Goal: Task Accomplishment & Management: Use online tool/utility

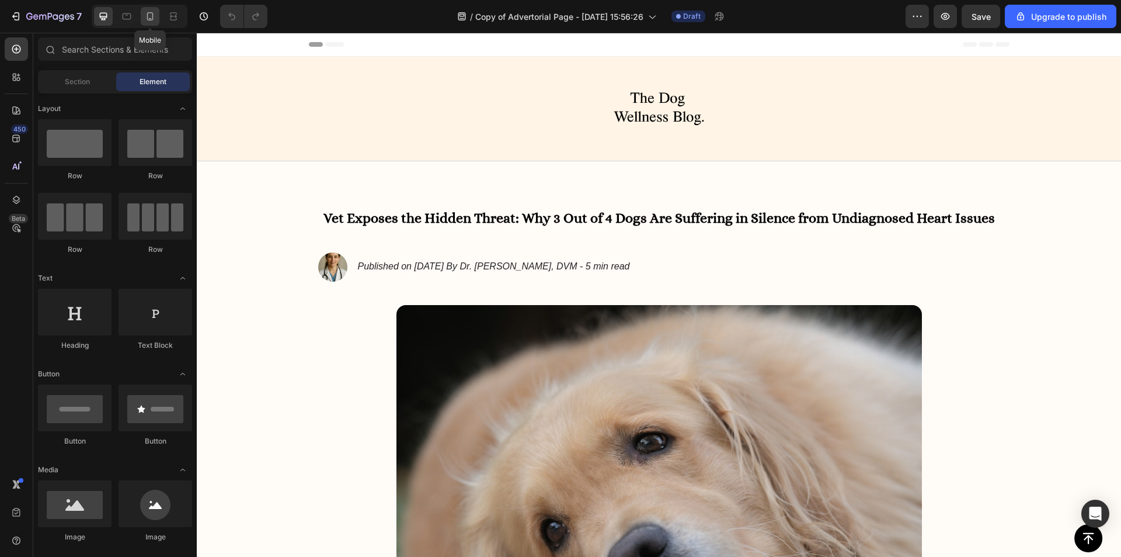
click at [157, 16] on div at bounding box center [150, 16] width 19 height 19
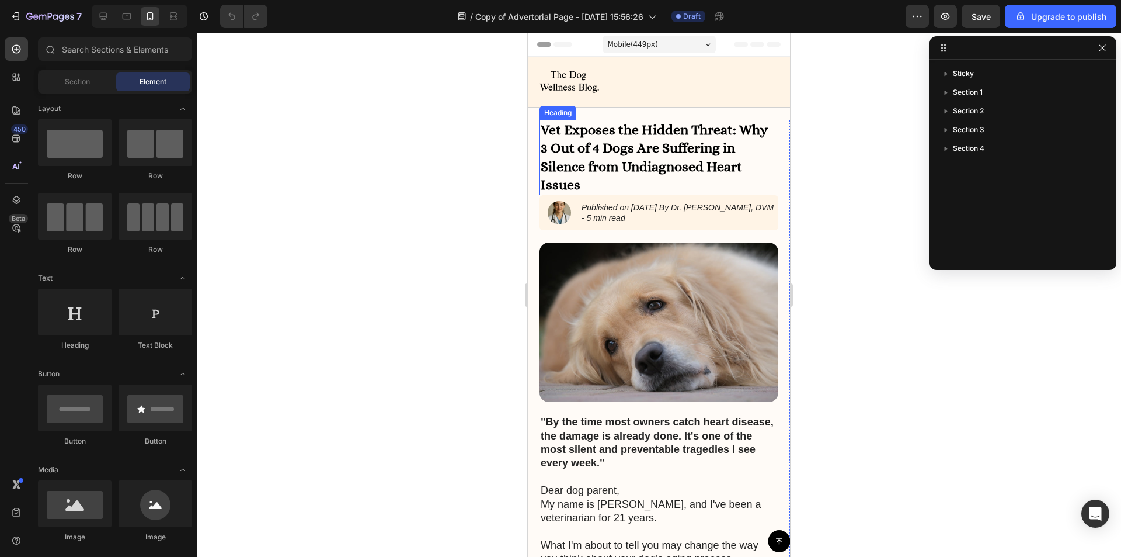
click at [586, 144] on h1 "Vet Exposes the Hidden Threat: Why 3 Out of 4 Dogs Are Suffering in Silence fro…" at bounding box center [659, 157] width 239 height 75
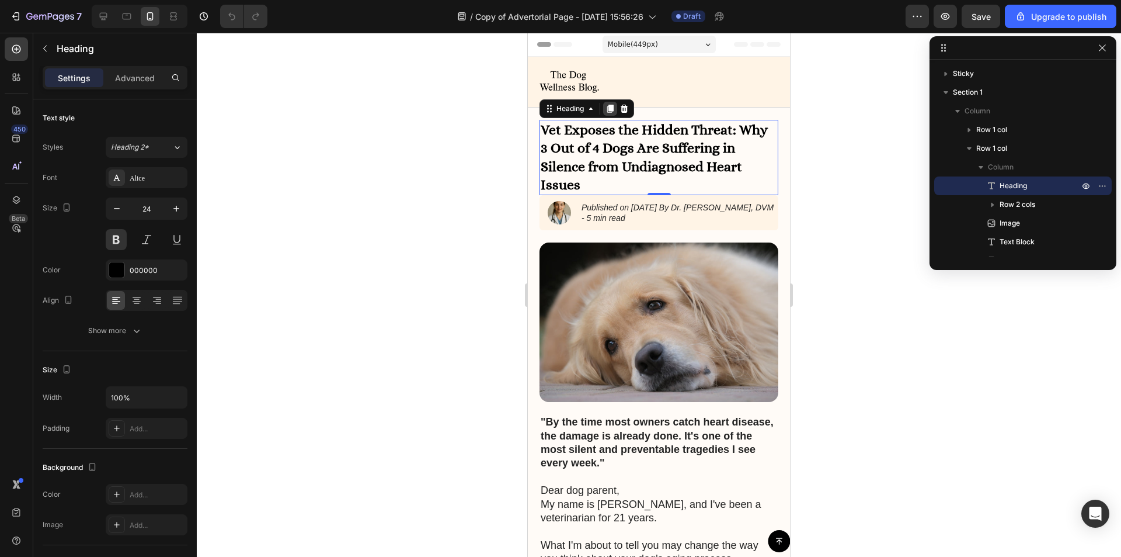
click at [611, 107] on icon at bounding box center [610, 109] width 6 height 8
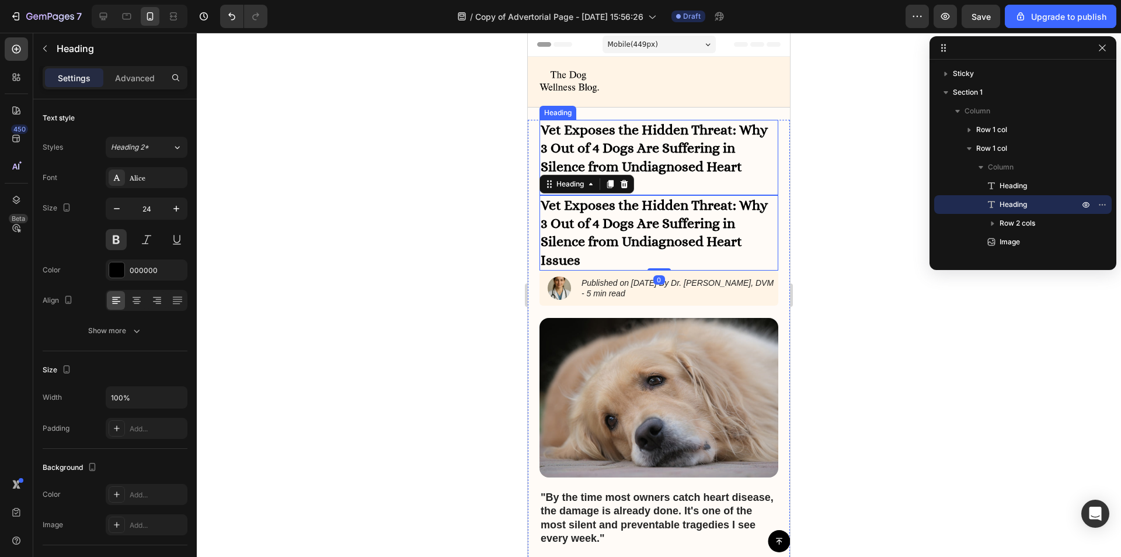
click at [583, 133] on h1 "Vet Exposes the Hidden Threat: Why 3 Out of 4 Dogs Are Suffering in Silence fro…" at bounding box center [659, 157] width 239 height 75
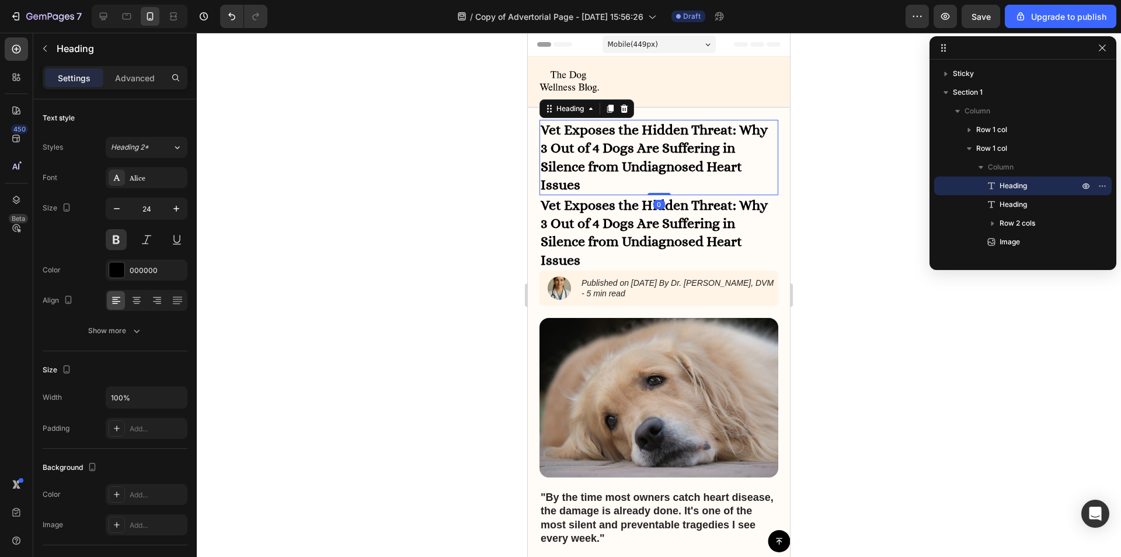
click at [583, 133] on h1 "Vet Exposes the Hidden Threat: Why 3 Out of 4 Dogs Are Suffering in Silence fro…" at bounding box center [659, 157] width 239 height 75
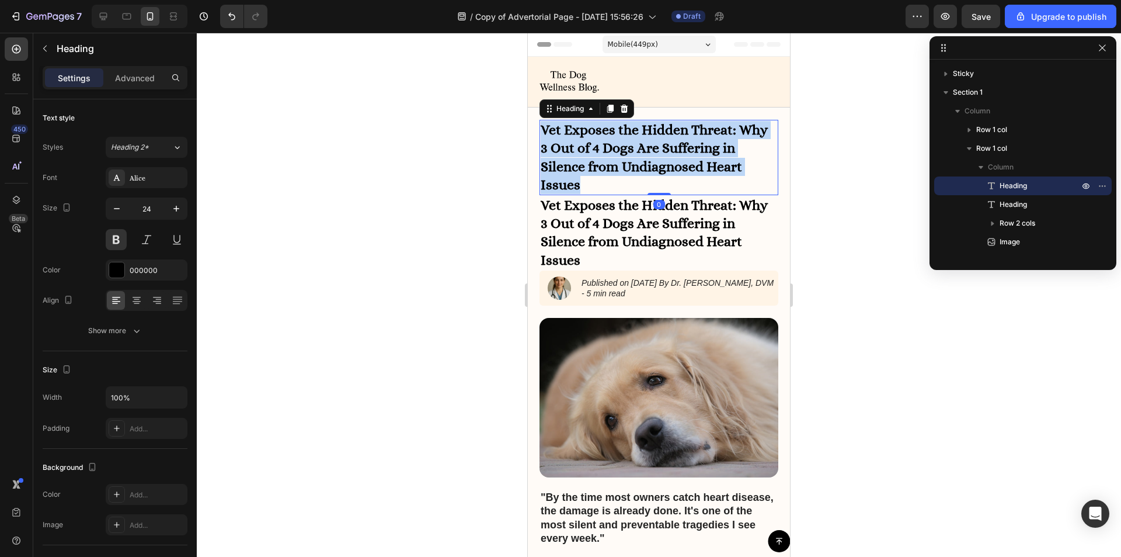
click at [583, 133] on p "Vet Exposes the Hidden Threat: Why 3 Out of 4 Dogs Are Suffering in Silence fro…" at bounding box center [659, 157] width 237 height 73
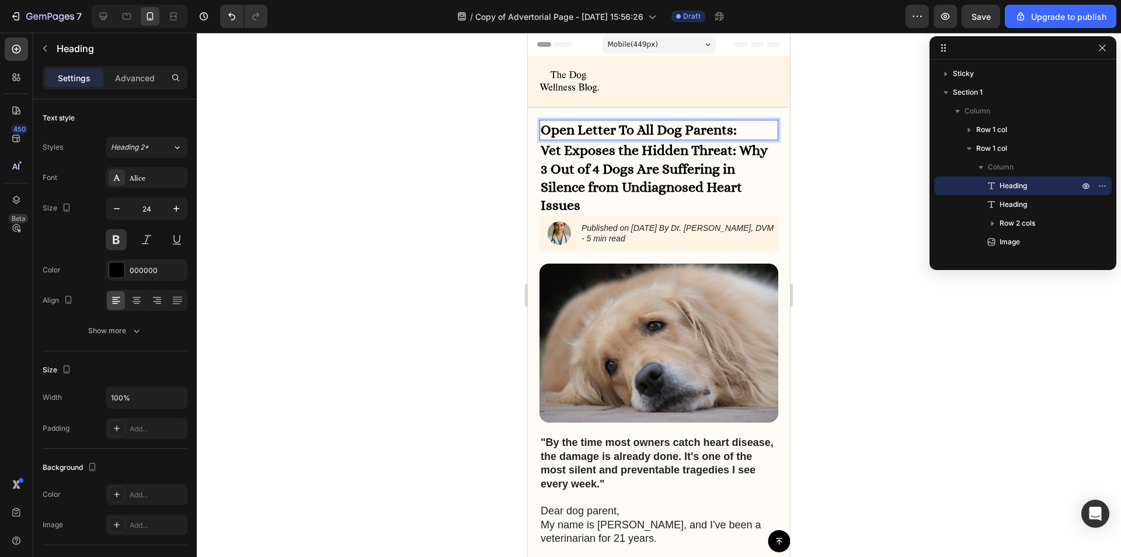
click at [604, 126] on p "Open Letter To All Dog Parents:" at bounding box center [659, 130] width 237 height 18
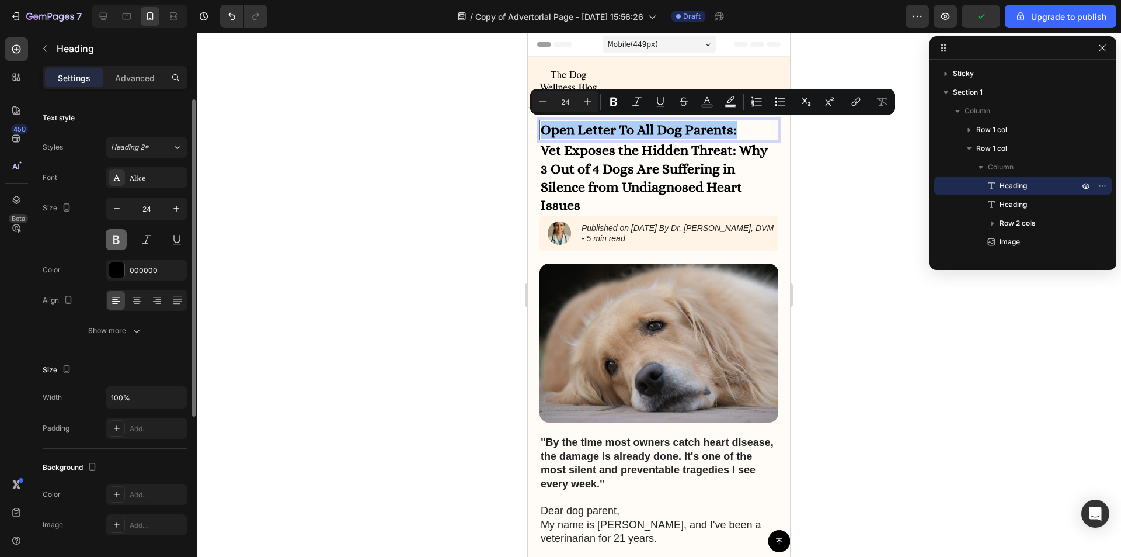
click at [119, 240] on button at bounding box center [116, 239] width 21 height 21
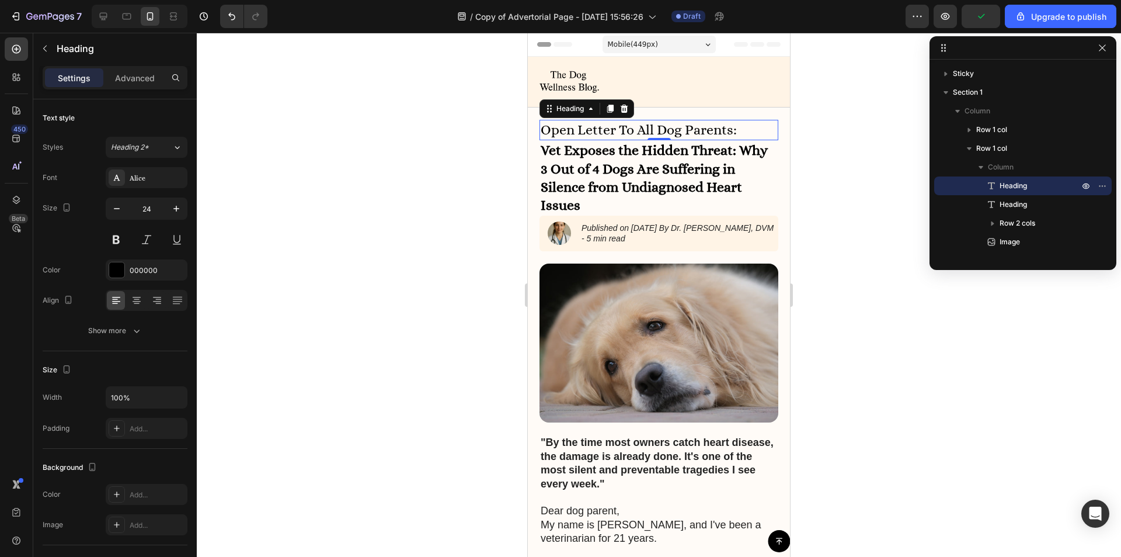
click at [680, 129] on p "Open Letter To All Dog Parents:" at bounding box center [659, 130] width 237 height 18
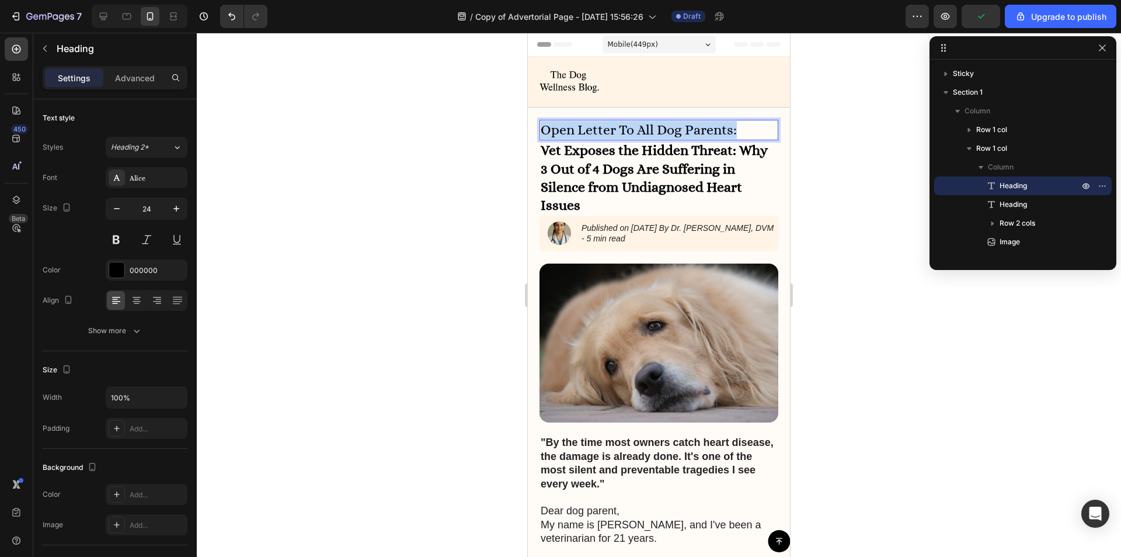
click at [680, 129] on p "Open Letter To All Dog Parents:" at bounding box center [659, 130] width 237 height 18
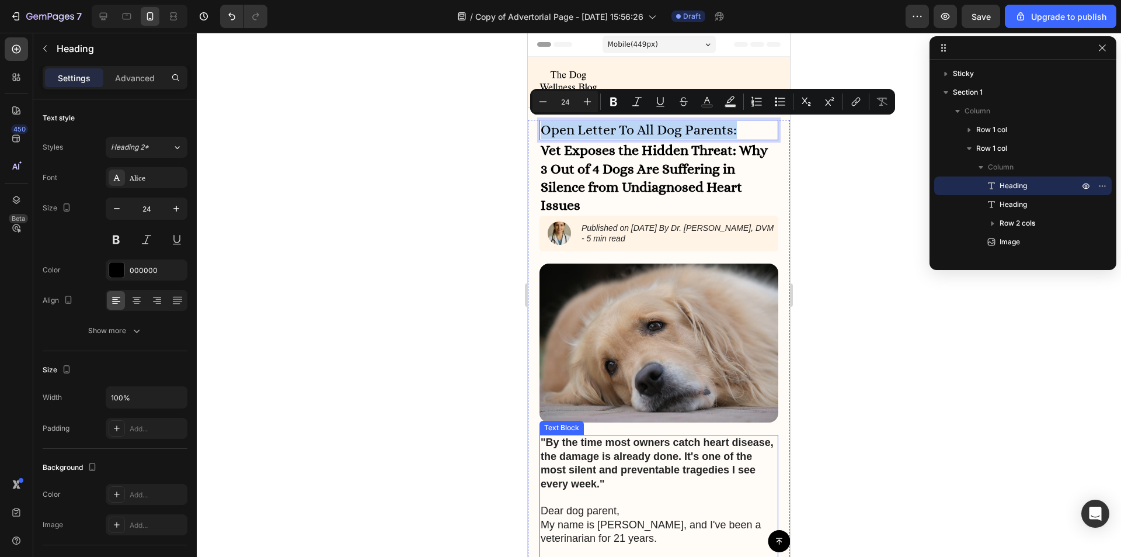
click at [625, 455] on p ""By the time most owners catch heart disease, the damage is already done. It's …" at bounding box center [659, 463] width 237 height 55
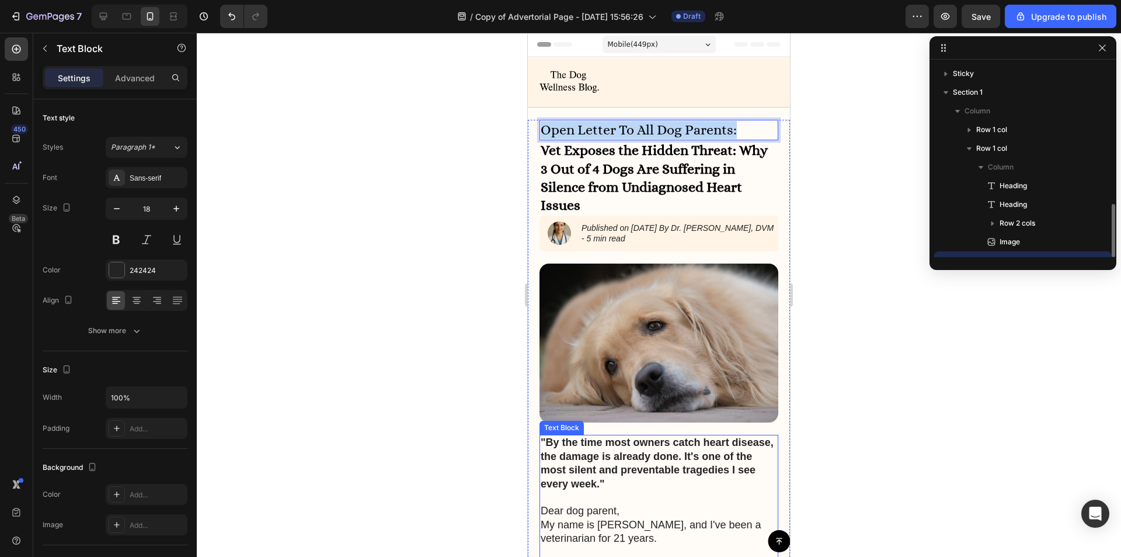
scroll to position [109, 0]
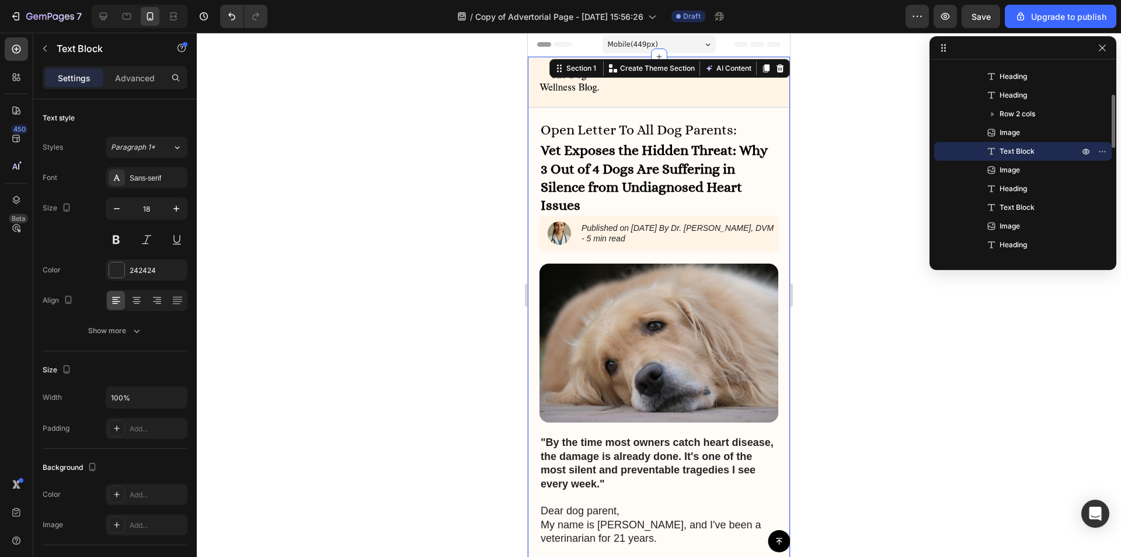
scroll to position [0, 0]
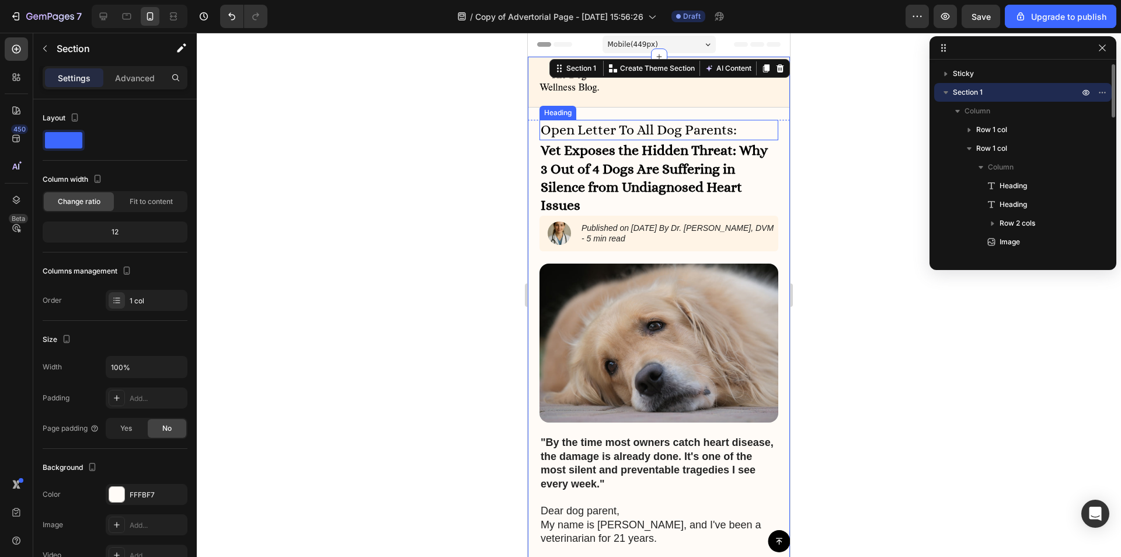
click at [599, 125] on p "Open Letter To All Dog Parents:" at bounding box center [659, 130] width 237 height 18
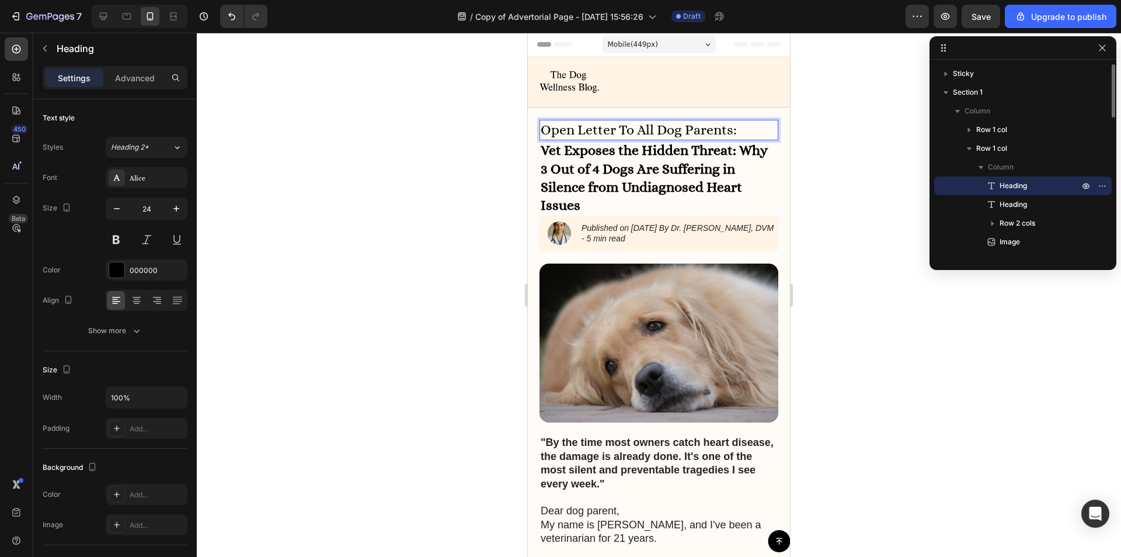
click at [599, 125] on p "Open Letter To All Dog Parents:" at bounding box center [659, 130] width 237 height 18
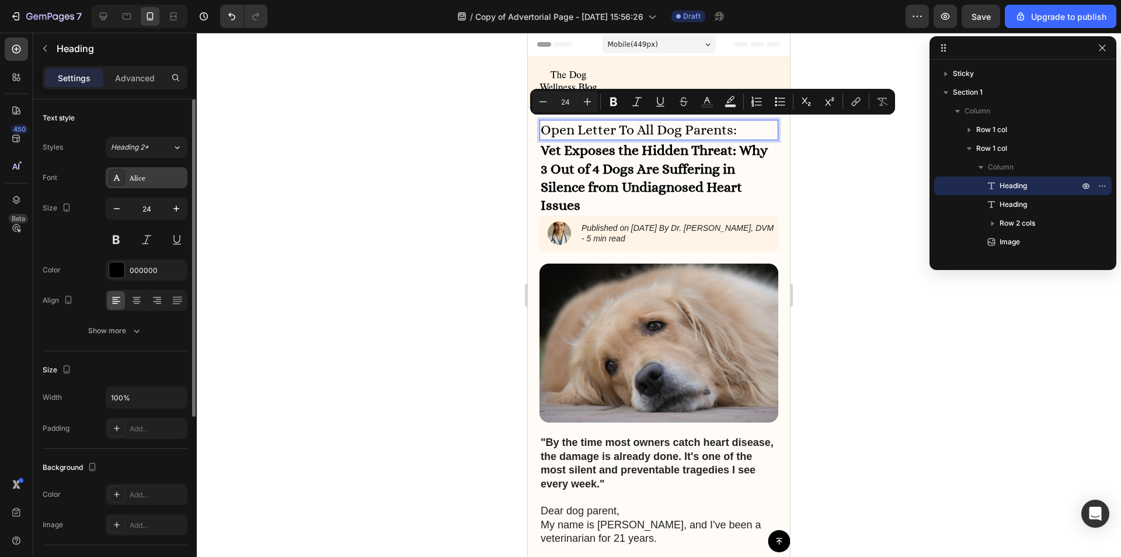
click at [140, 177] on div "Alice" at bounding box center [157, 178] width 55 height 11
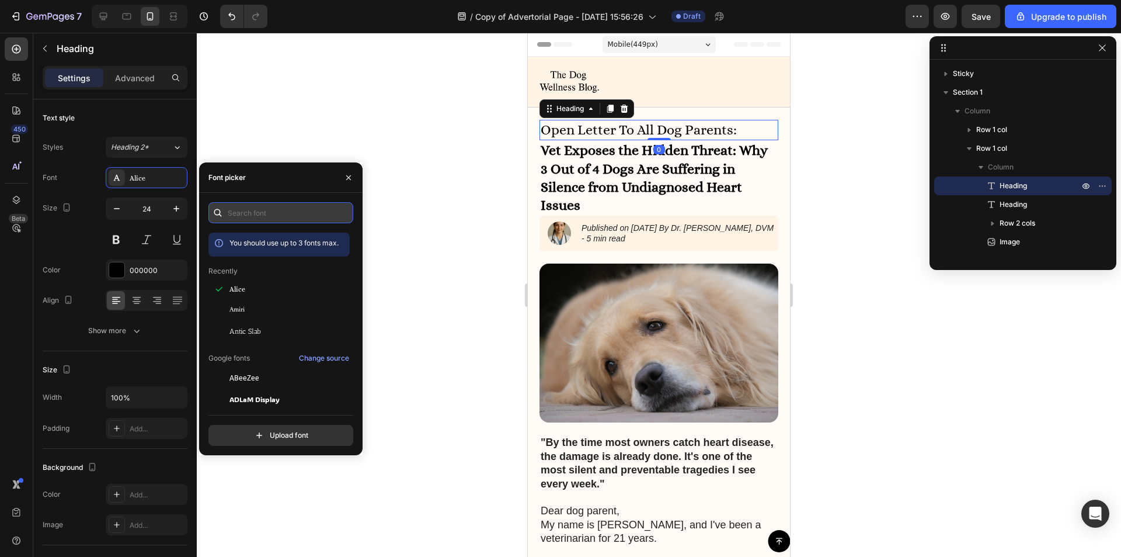
click at [289, 213] on input "text" at bounding box center [281, 212] width 145 height 21
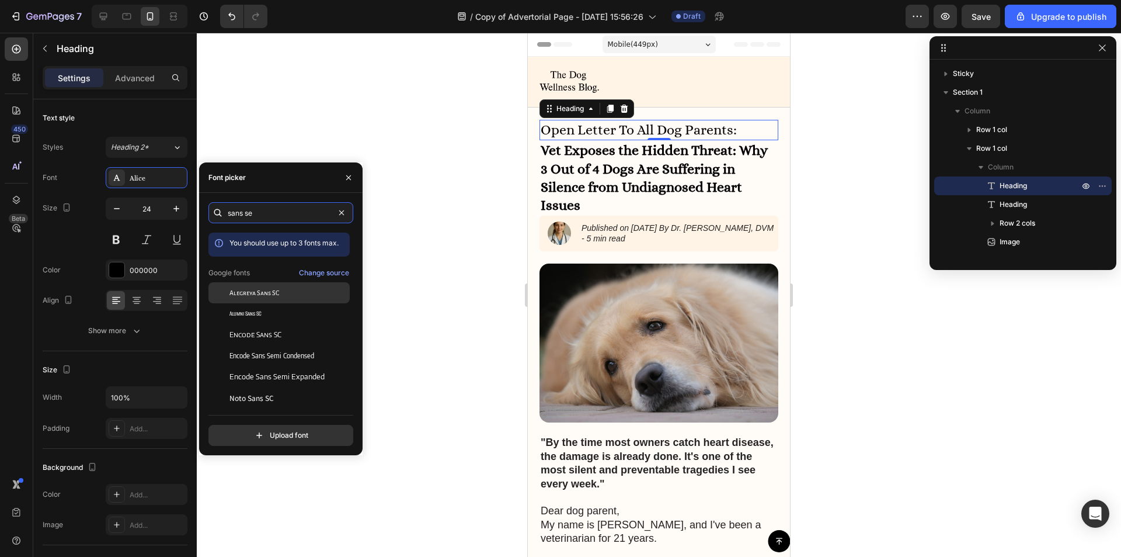
type input "sans ser"
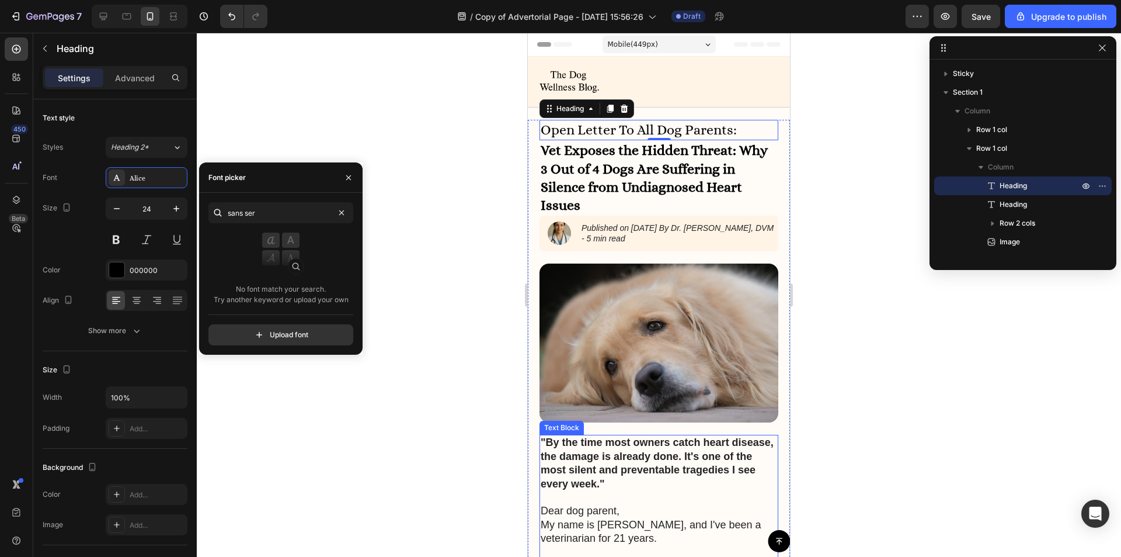
click at [596, 460] on strong ""By the time most owners catch heart disease, the damage is already done. It's …" at bounding box center [657, 462] width 233 height 53
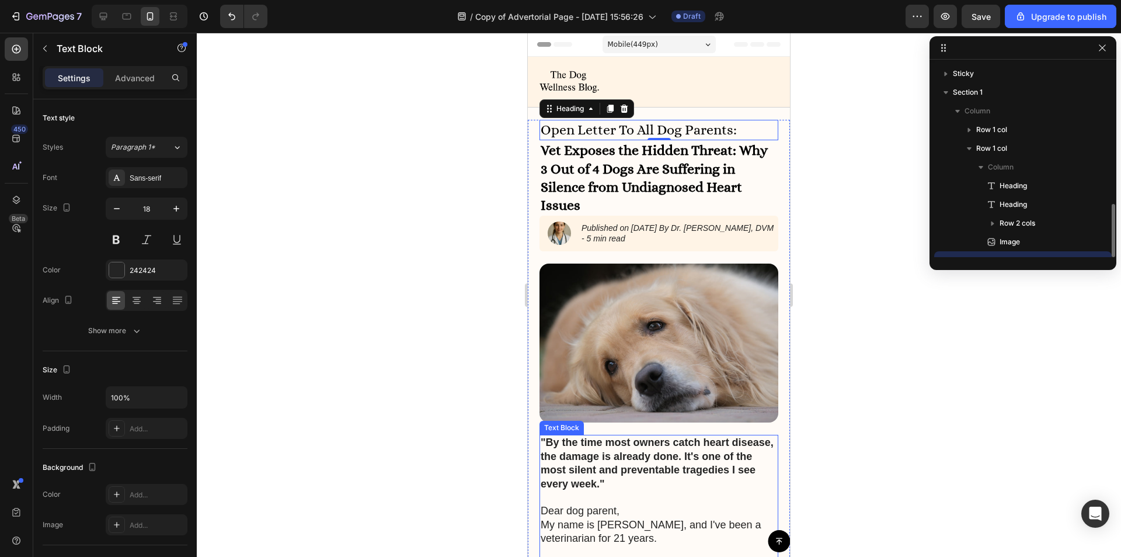
scroll to position [109, 0]
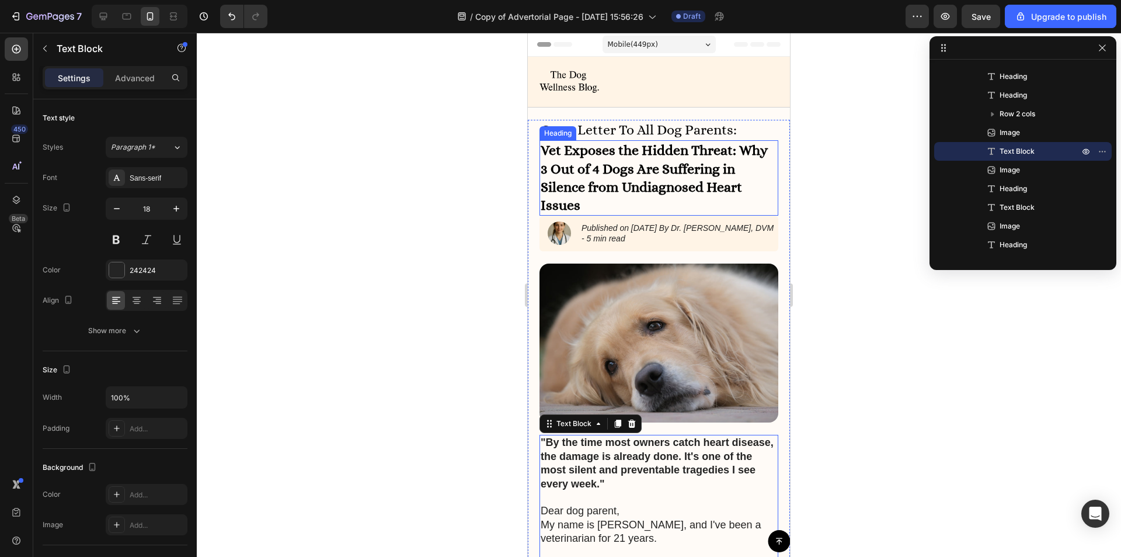
click at [627, 121] on p "Open Letter To All Dog Parents:" at bounding box center [659, 130] width 237 height 18
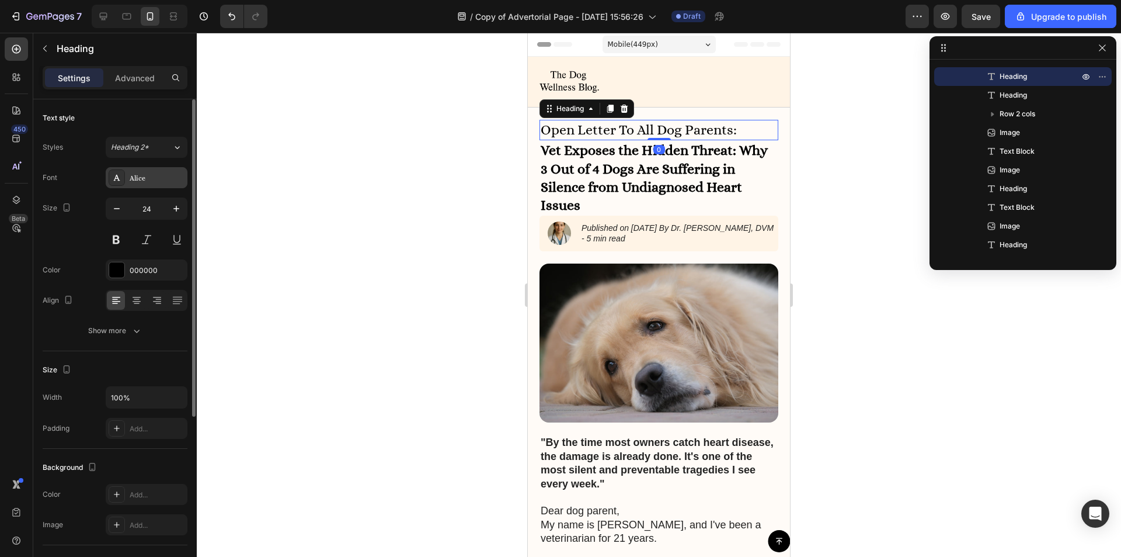
click at [148, 172] on div "Alice" at bounding box center [147, 177] width 82 height 21
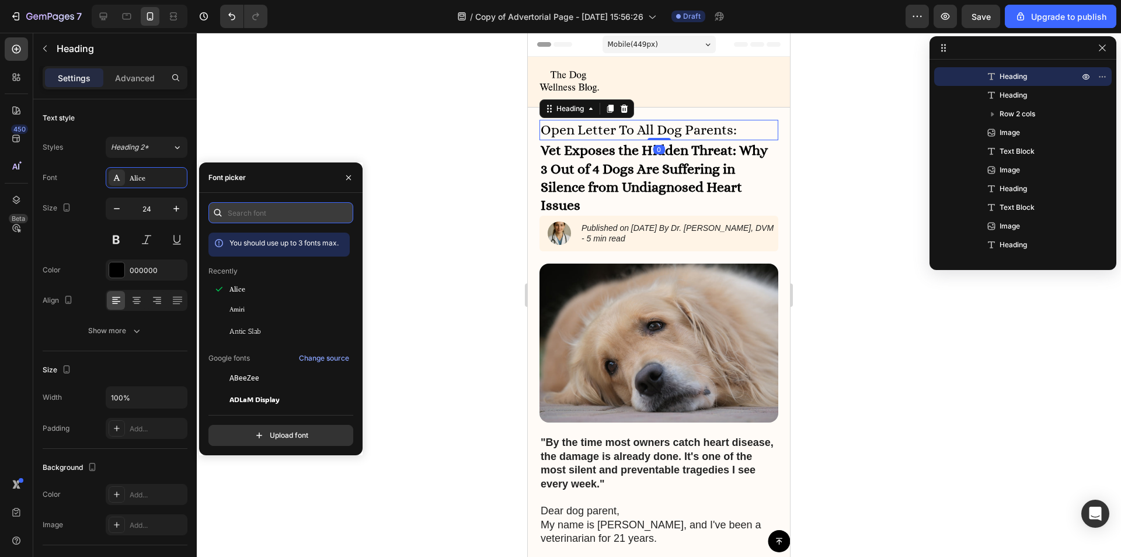
click at [265, 217] on input "text" at bounding box center [281, 212] width 145 height 21
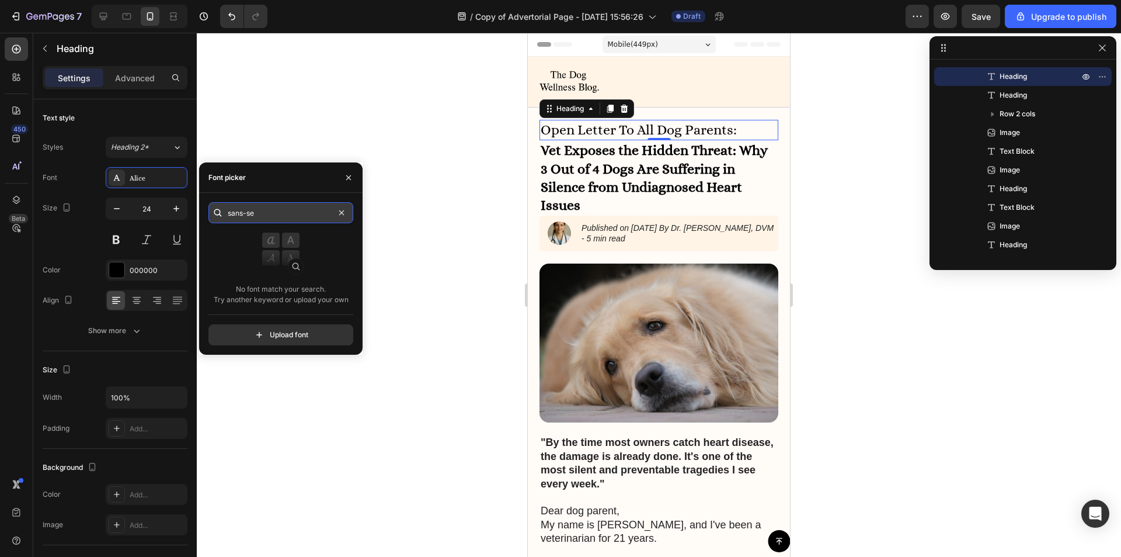
type input "sans-ser"
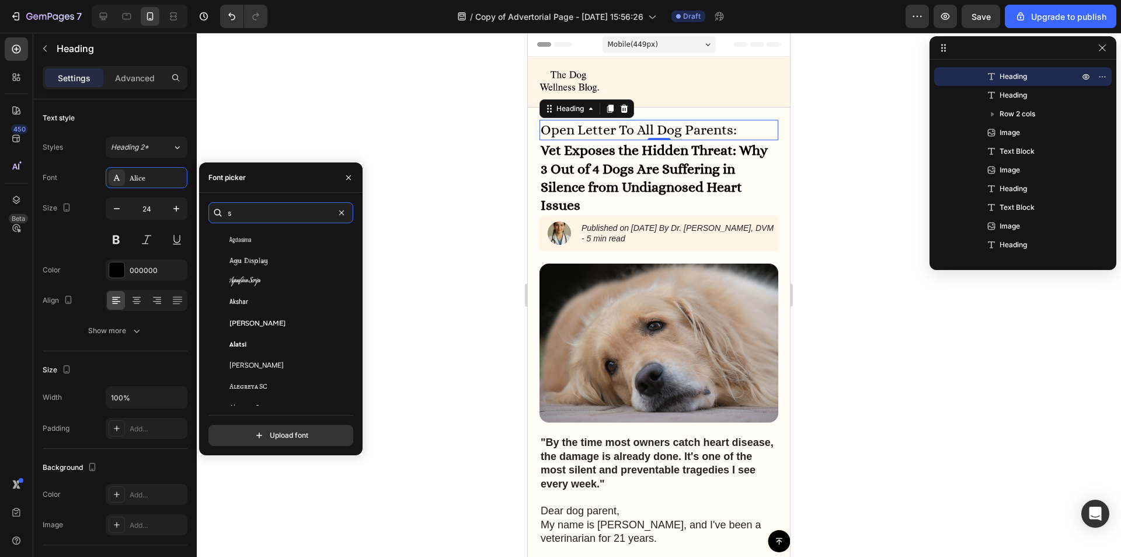
scroll to position [0, 0]
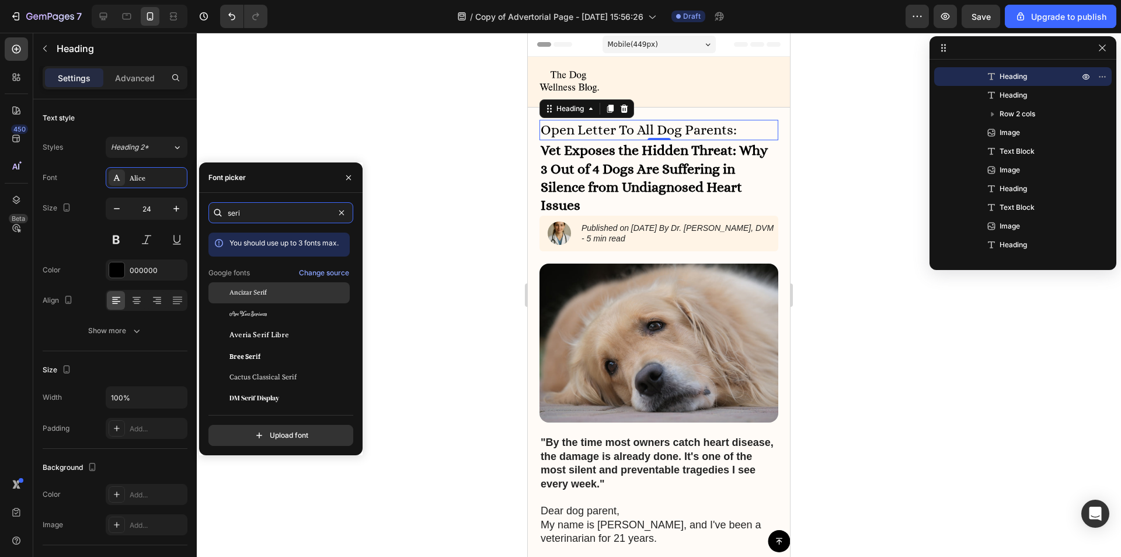
type input "serif"
type input "sans"
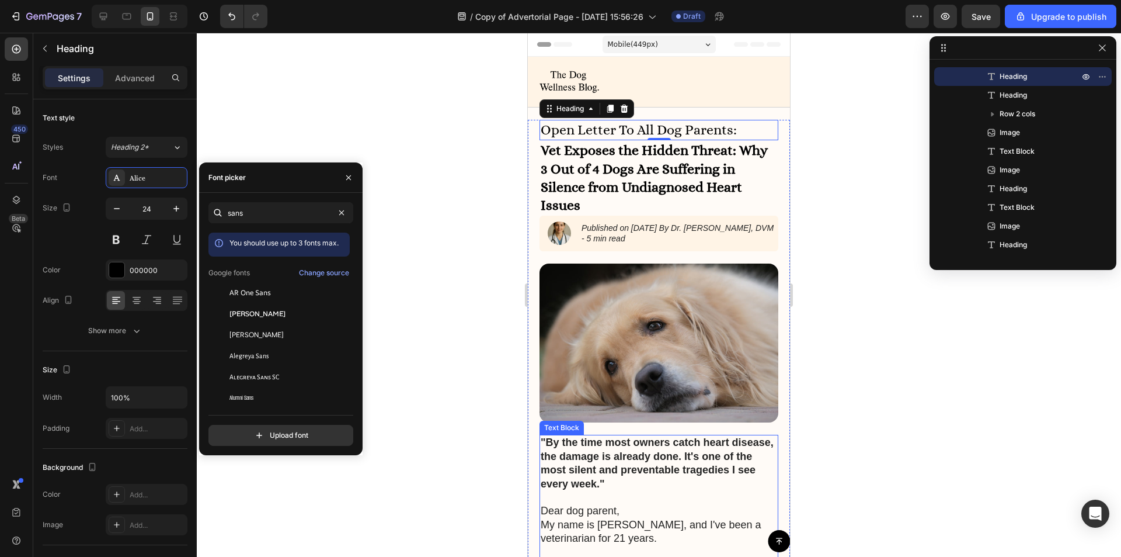
click at [605, 449] on strong ""By the time most owners catch heart disease, the damage is already done. It's …" at bounding box center [657, 462] width 233 height 53
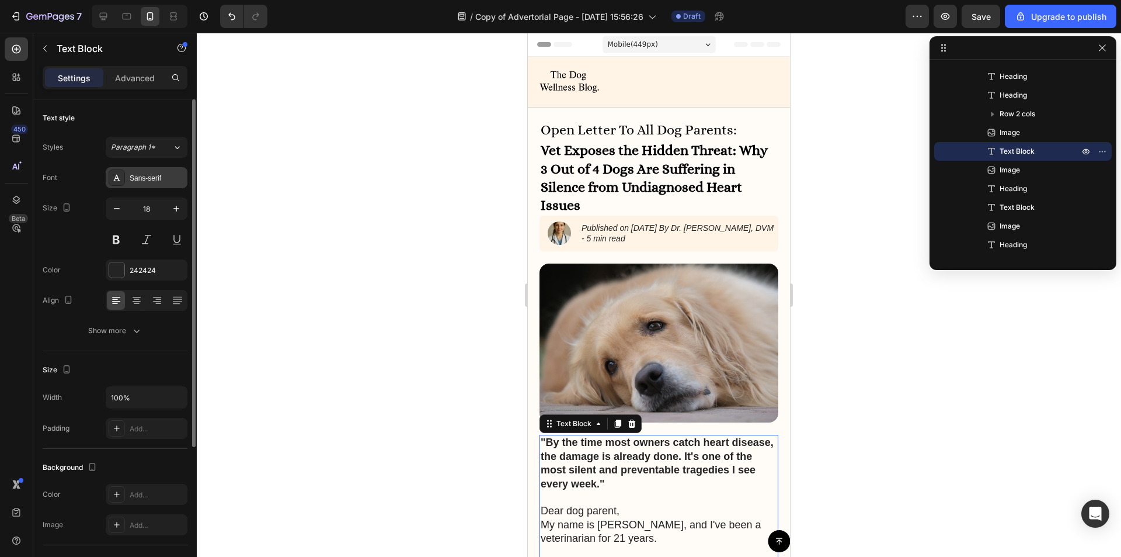
click at [138, 174] on div "Sans-serif" at bounding box center [157, 178] width 55 height 11
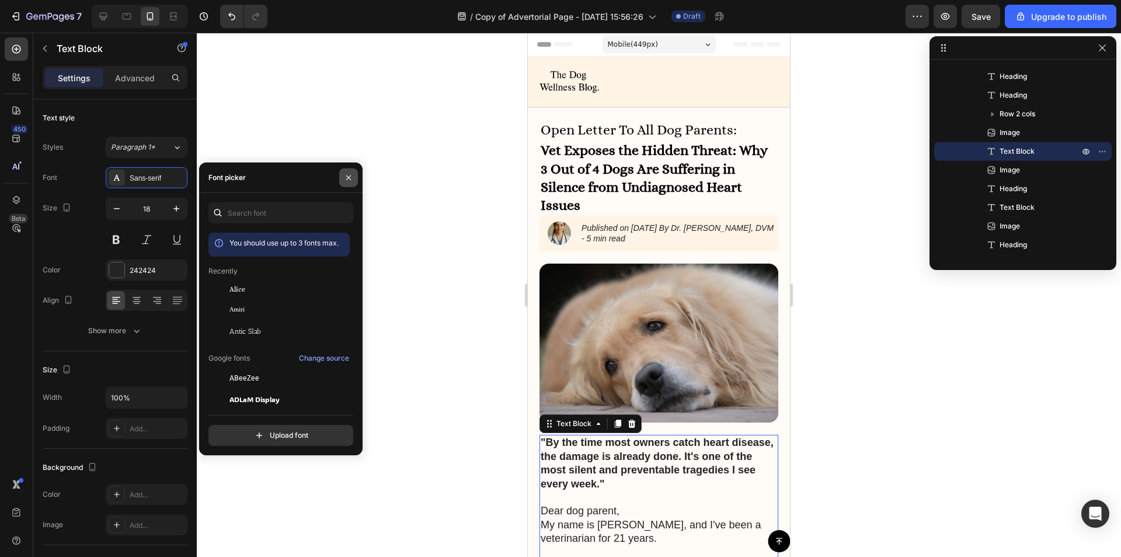
click at [353, 175] on icon "button" at bounding box center [348, 177] width 9 height 9
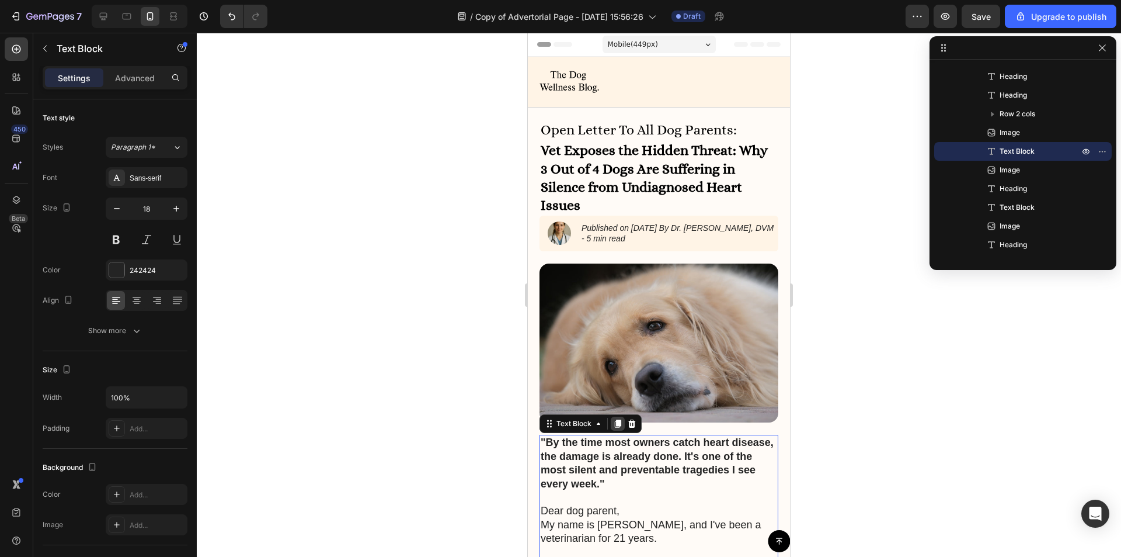
click at [621, 420] on icon at bounding box center [618, 424] width 6 height 8
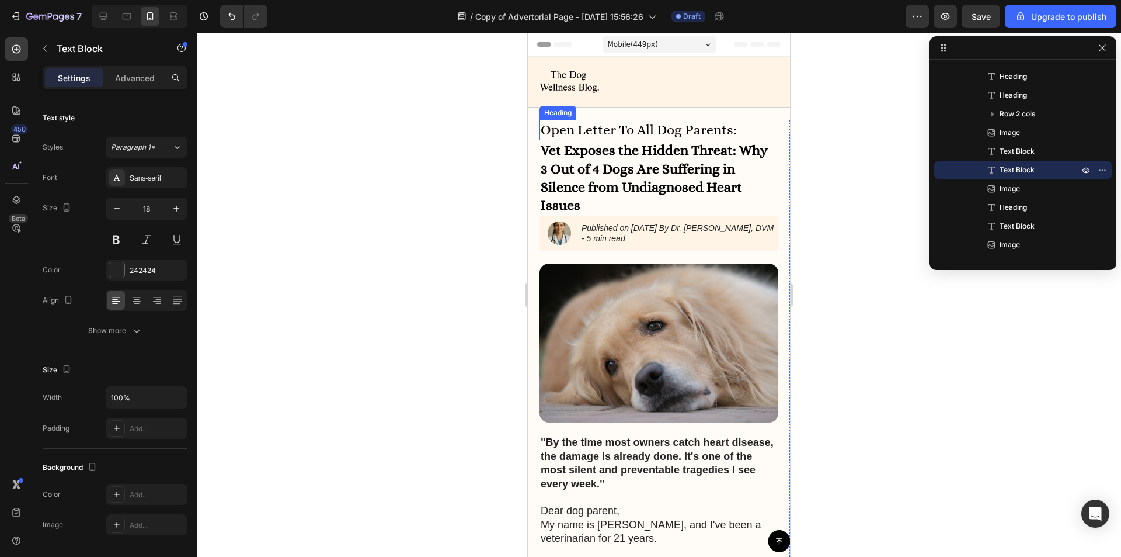
click at [608, 129] on p "Open Letter To All Dog Parents:" at bounding box center [659, 130] width 237 height 18
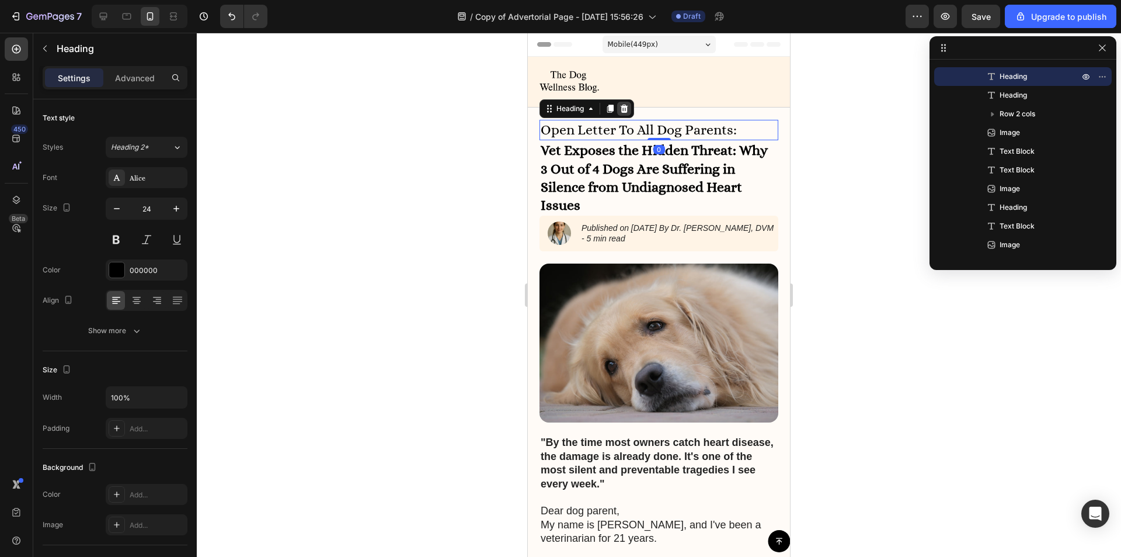
click at [623, 104] on icon at bounding box center [624, 108] width 9 height 9
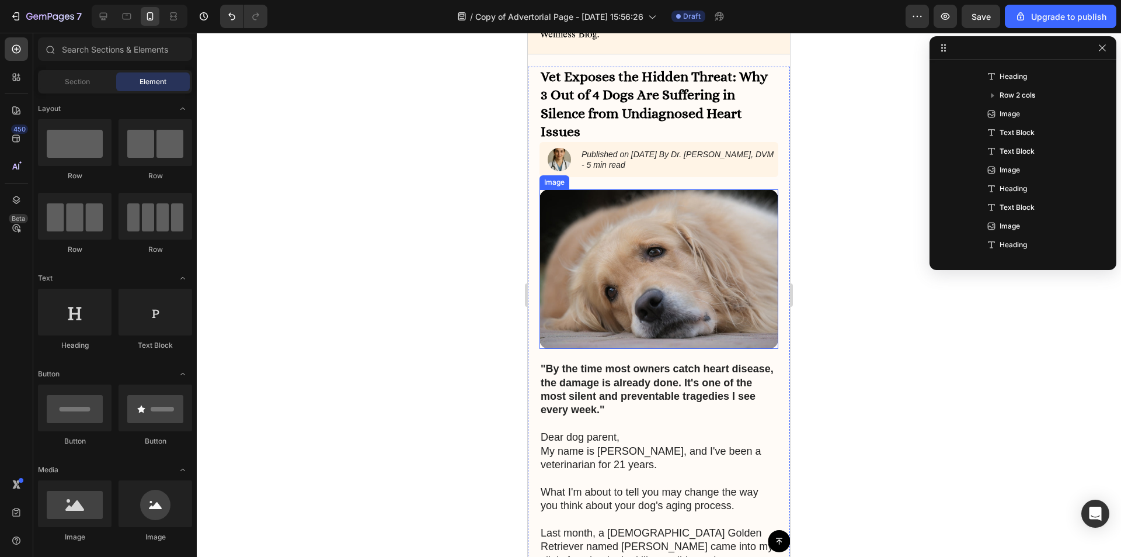
scroll to position [117, 0]
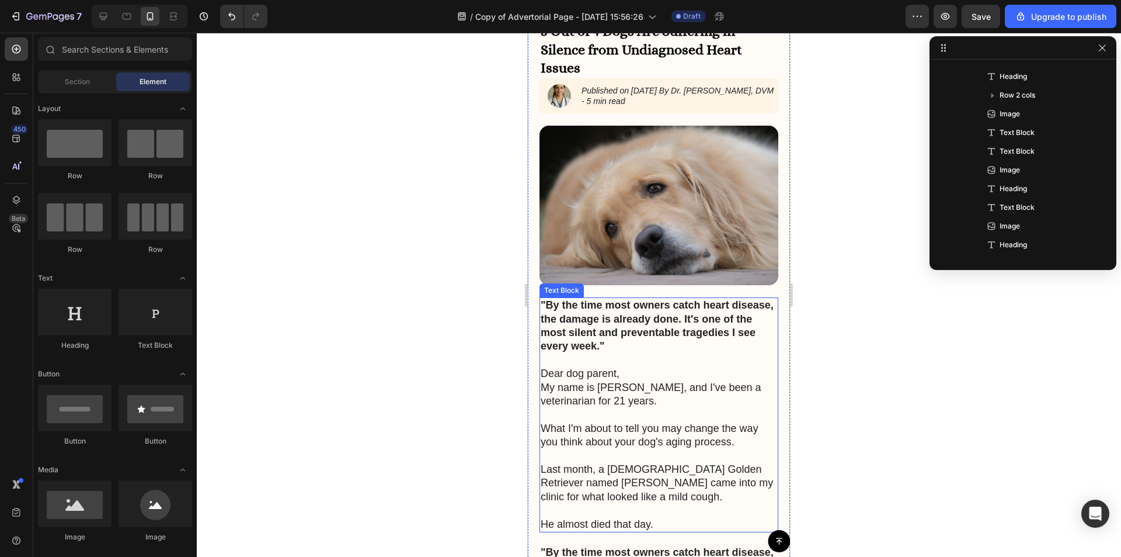
click at [582, 413] on p "What I'm about to tell you may change the way you think about your dog's aging …" at bounding box center [659, 428] width 237 height 41
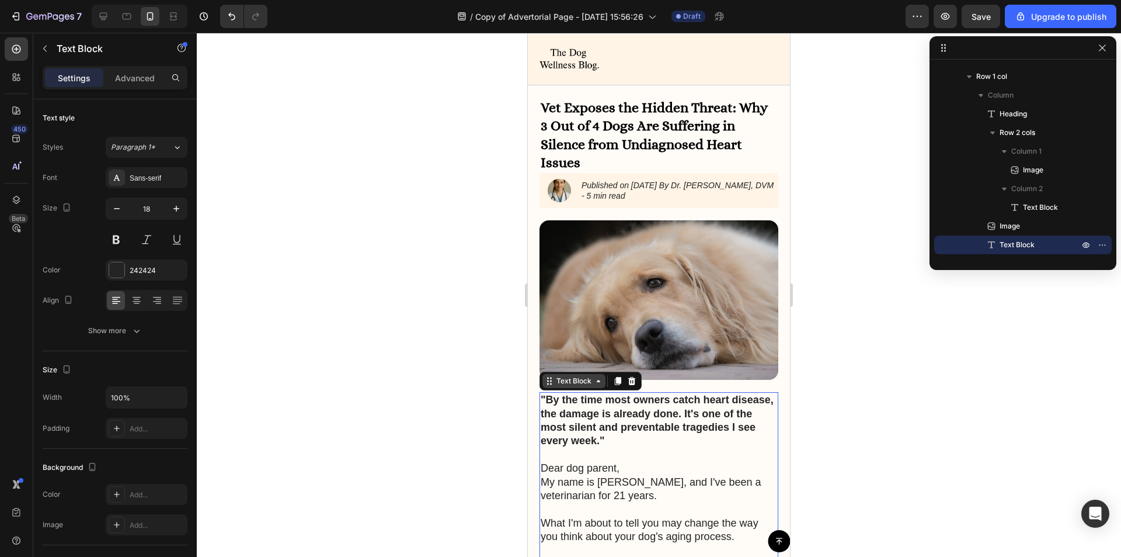
scroll to position [0, 0]
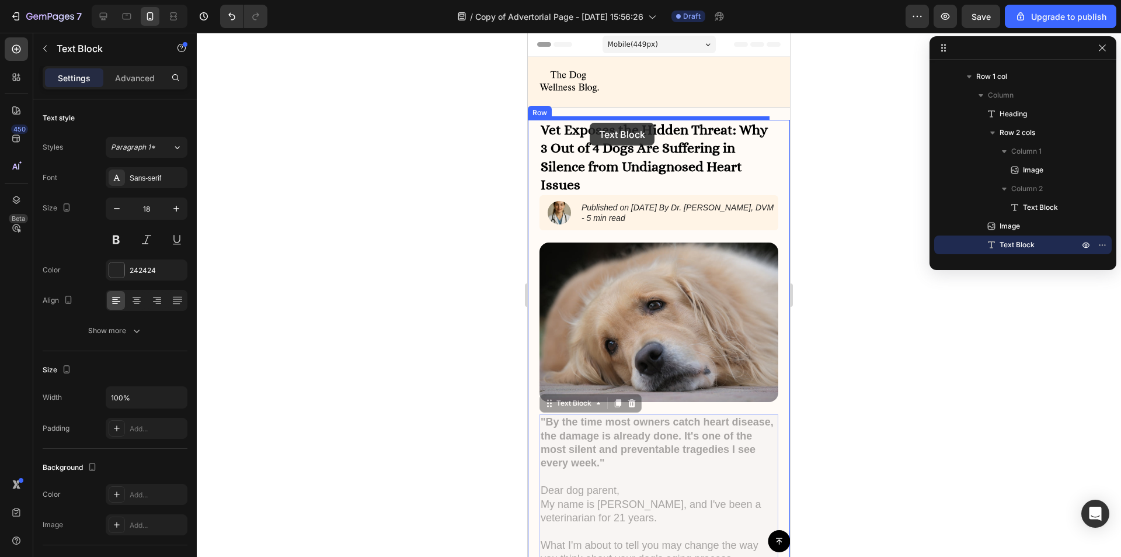
drag, startPoint x: 550, startPoint y: 397, endPoint x: 590, endPoint y: 123, distance: 276.8
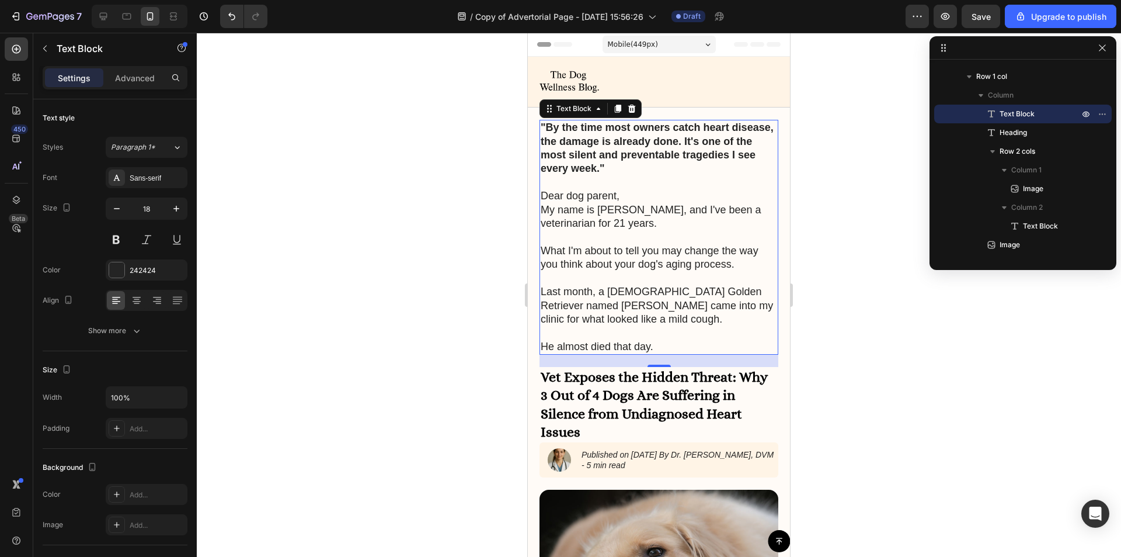
click at [592, 146] on p ""By the time most owners catch heart disease, the damage is already done. It's …" at bounding box center [659, 148] width 237 height 55
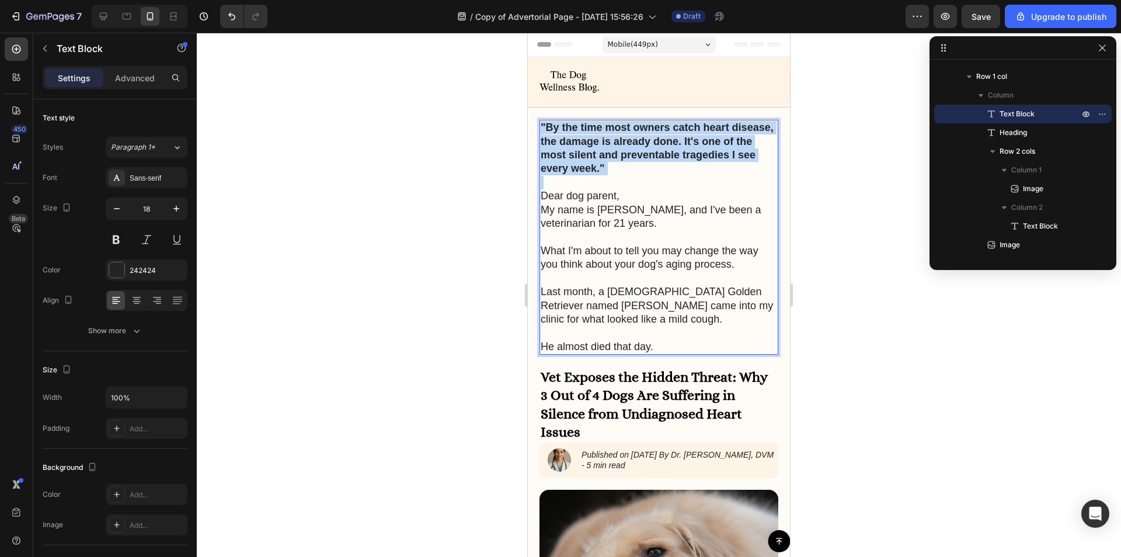
click at [592, 146] on p ""By the time most owners catch heart disease, the damage is already done. It's …" at bounding box center [659, 148] width 237 height 55
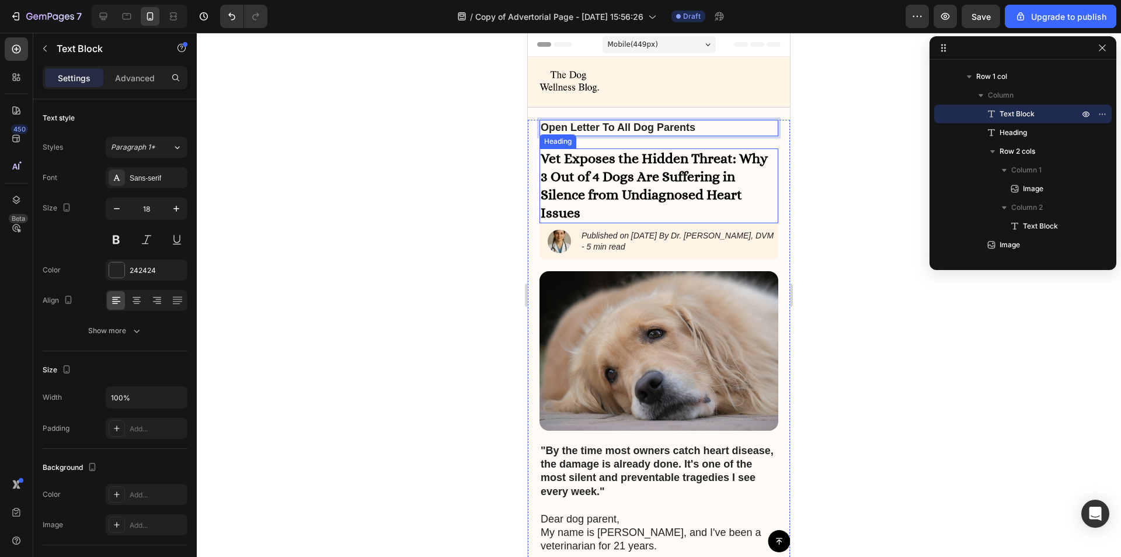
click at [661, 172] on h1 "Vet Exposes the Hidden Threat: Why 3 Out of 4 Dogs Are Suffering in Silence fro…" at bounding box center [659, 185] width 239 height 75
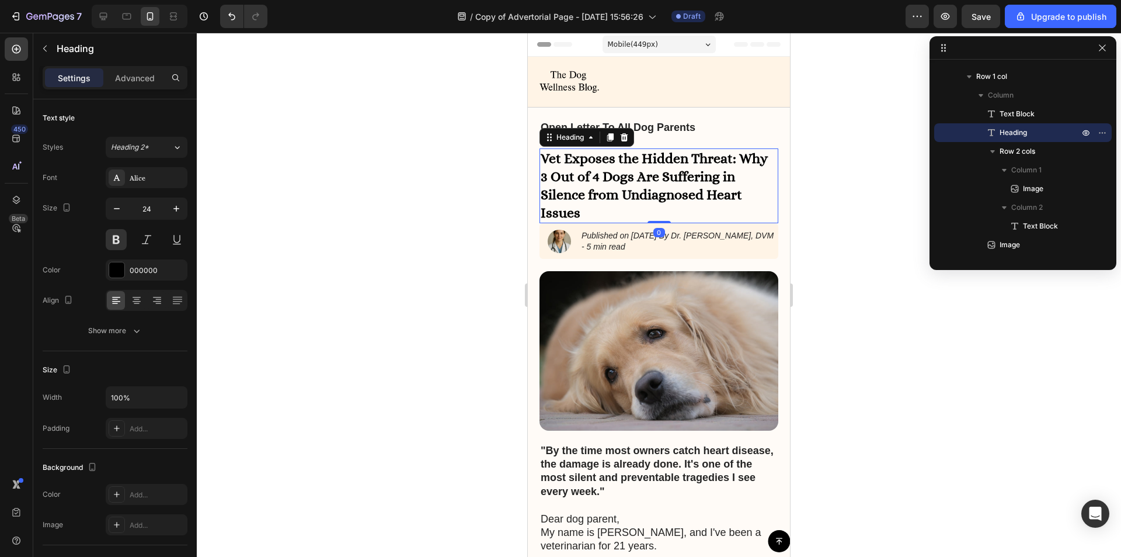
click at [694, 127] on strong "Open Letter To All Dog Parents" at bounding box center [618, 127] width 155 height 12
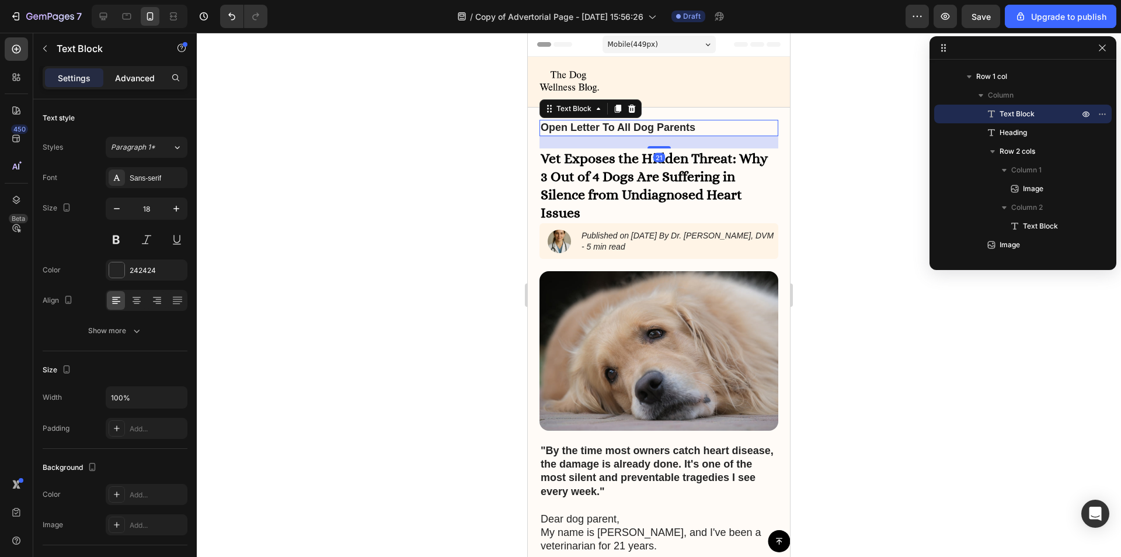
click at [139, 75] on p "Advanced" at bounding box center [135, 78] width 40 height 12
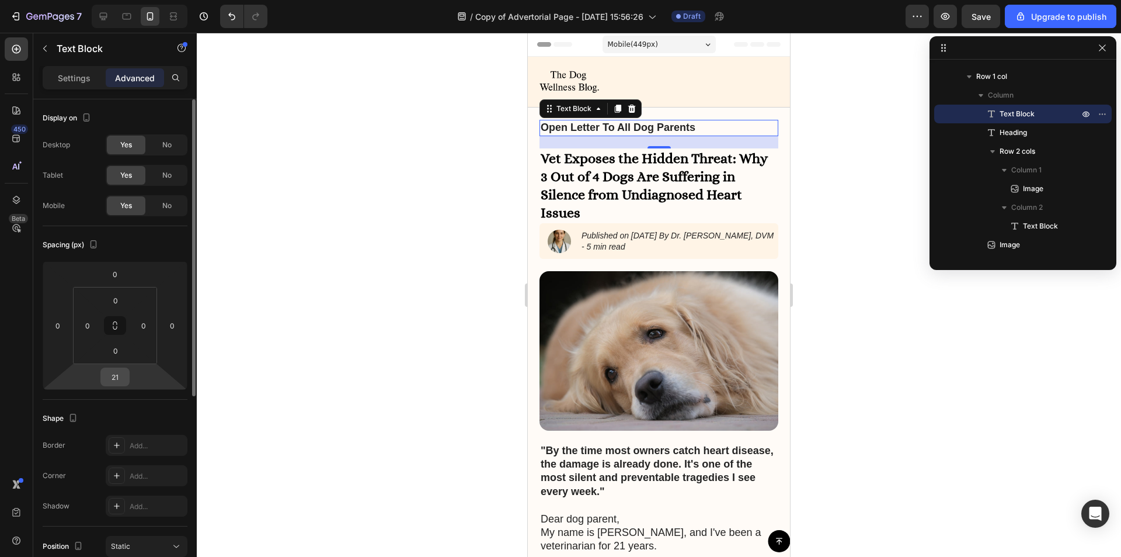
click at [119, 375] on input "21" at bounding box center [114, 377] width 23 height 18
type input "0"
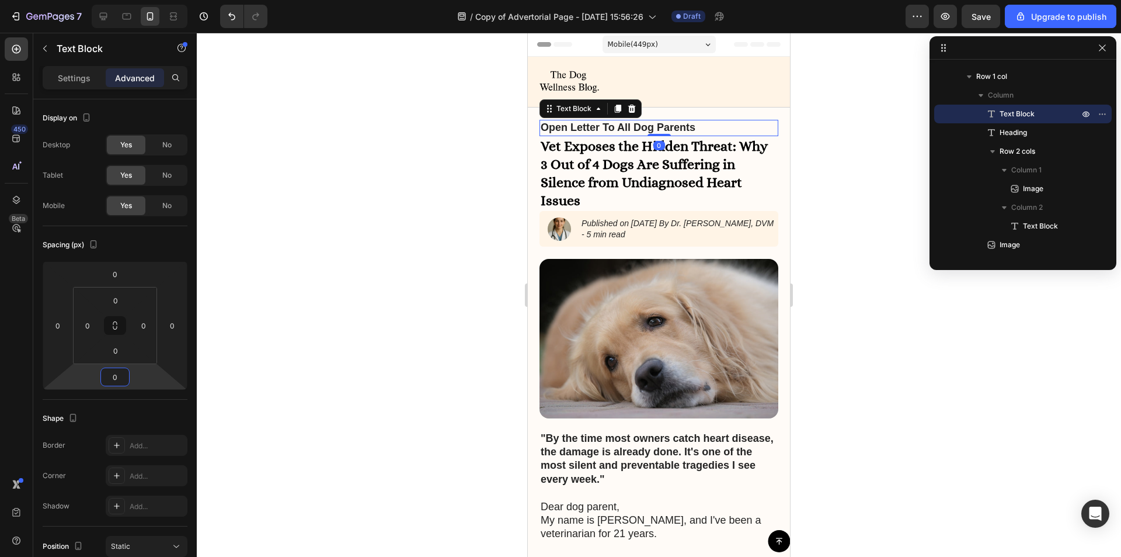
click at [636, 458] on strong ""By the time most owners catch heart disease, the damage is already done. It's …" at bounding box center [657, 458] width 233 height 53
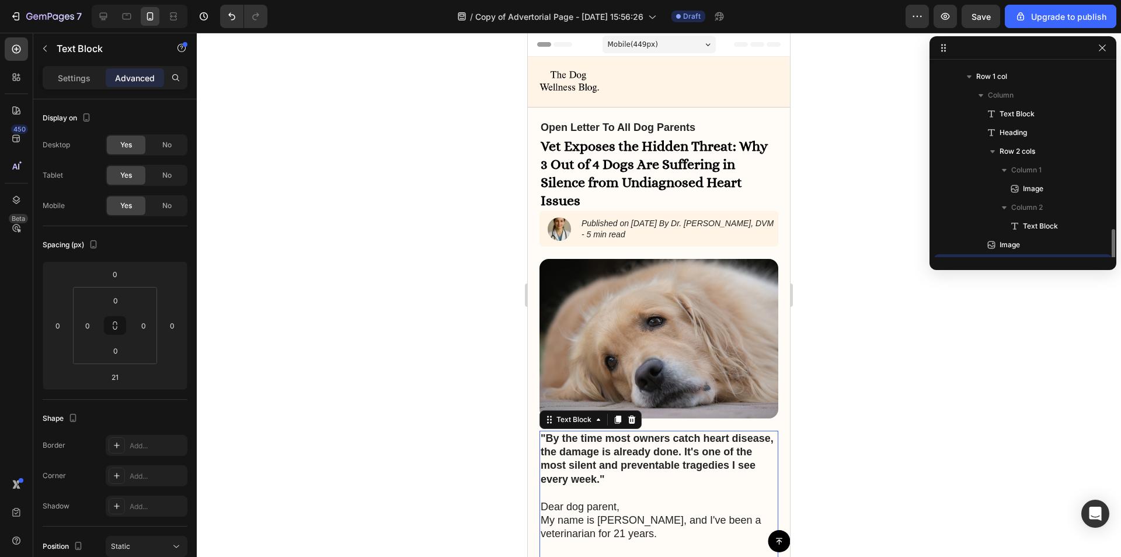
scroll to position [221, 0]
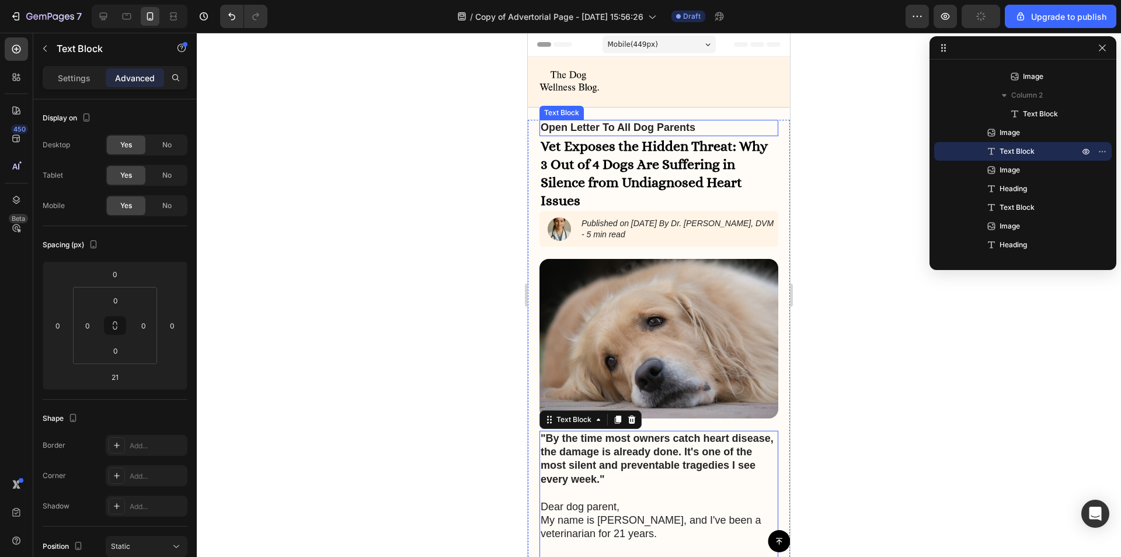
click at [637, 123] on strong "Open Letter To All Dog Parents" at bounding box center [618, 127] width 155 height 12
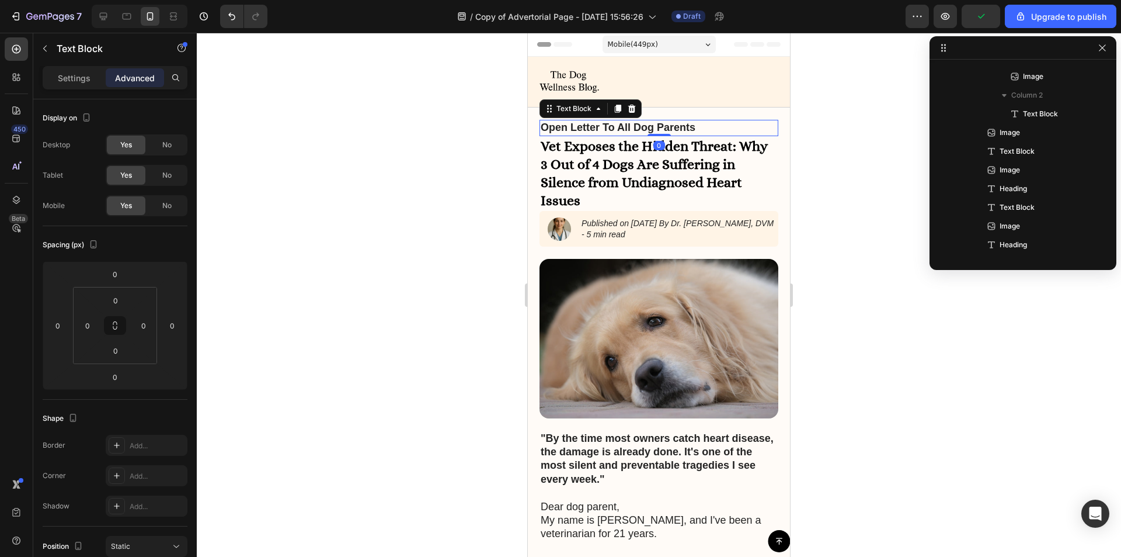
scroll to position [72, 0]
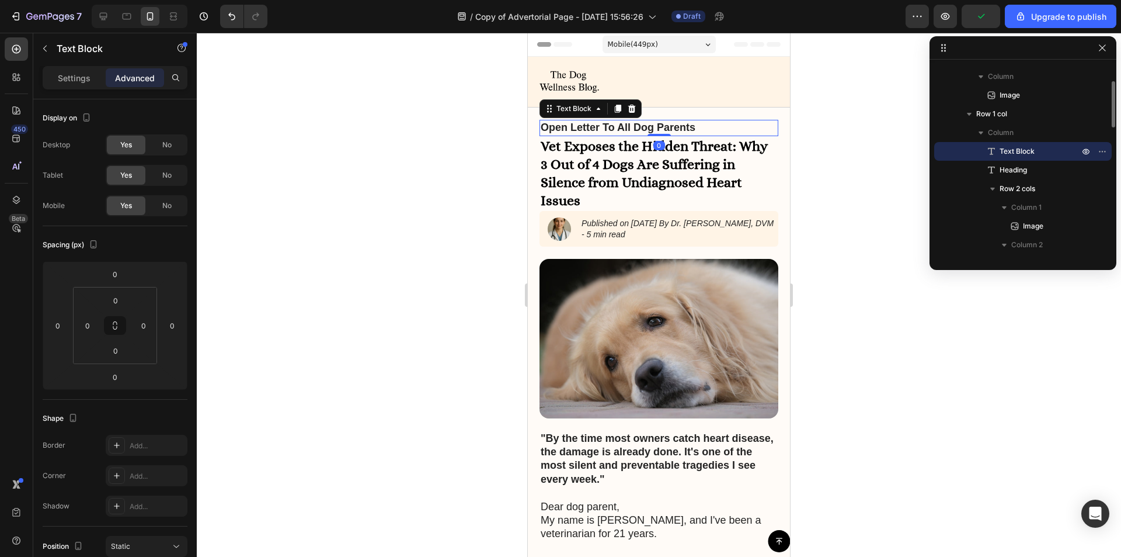
click at [591, 150] on h1 "Vet Exposes the Hidden Threat: Why 3 Out of 4 Dogs Are Suffering in Silence fro…" at bounding box center [659, 173] width 239 height 75
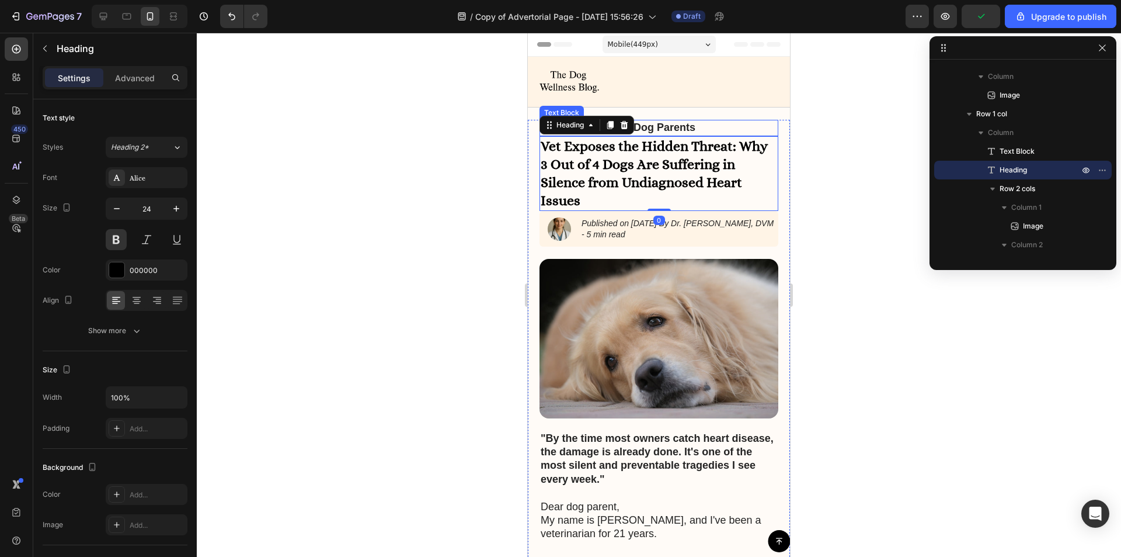
click at [654, 126] on strong "Open Letter To All Dog Parents" at bounding box center [618, 127] width 155 height 12
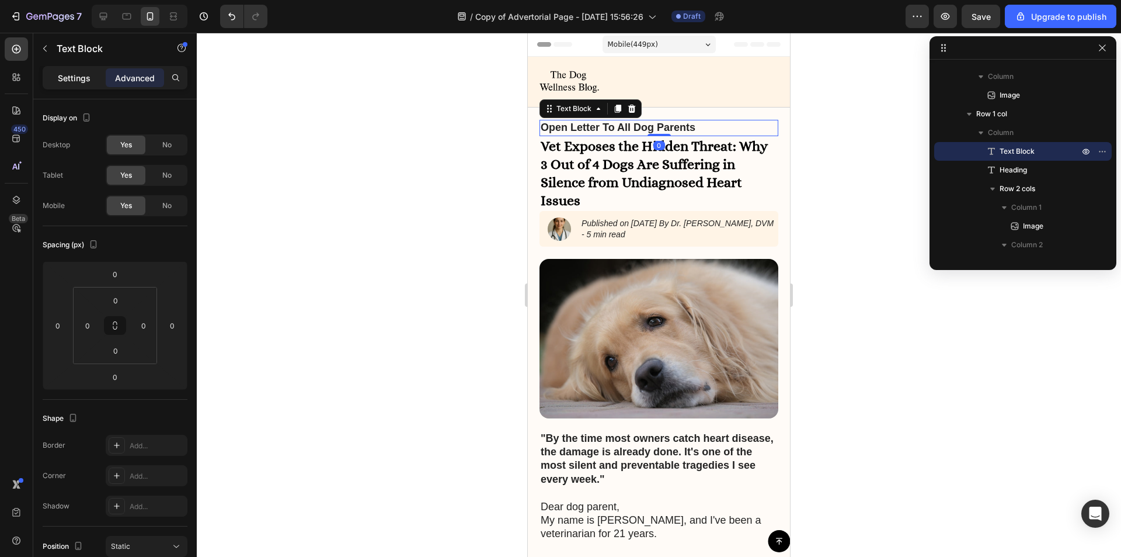
click at [71, 81] on p "Settings" at bounding box center [74, 78] width 33 height 12
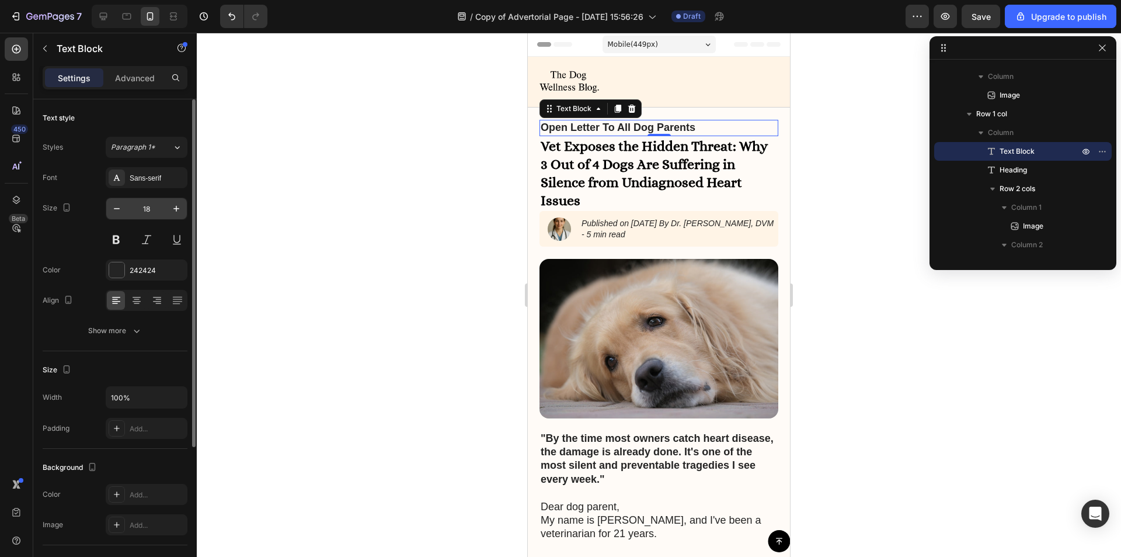
click at [151, 209] on input "18" at bounding box center [146, 208] width 39 height 21
type input "24"
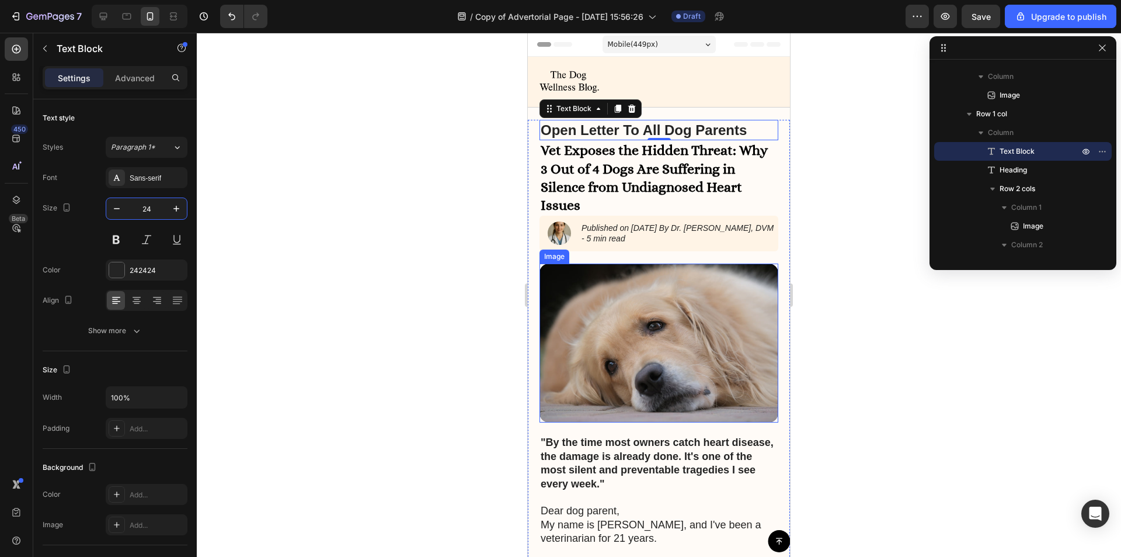
click at [595, 322] on img at bounding box center [659, 342] width 239 height 159
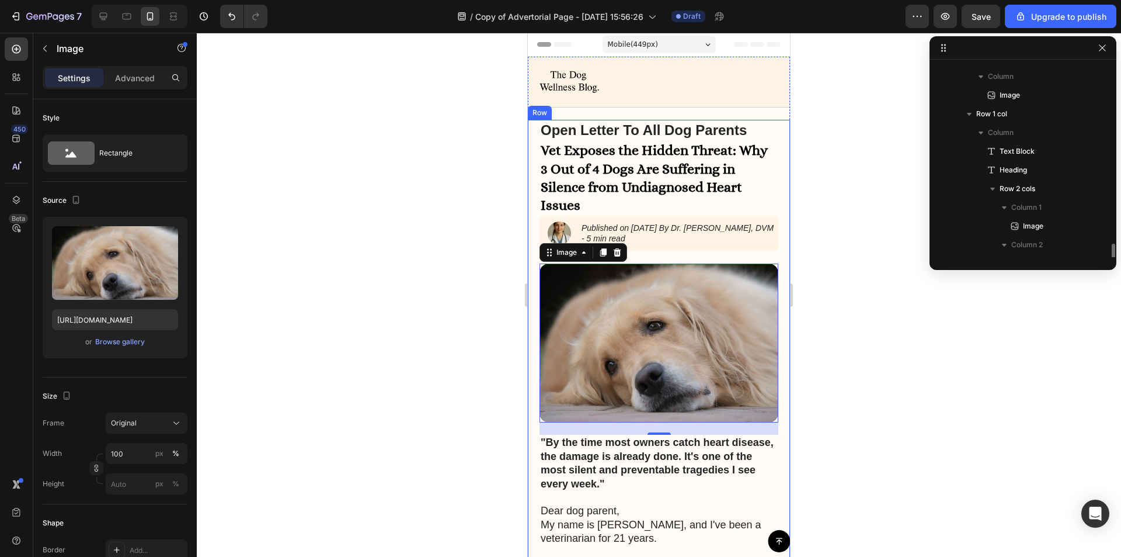
scroll to position [203, 0]
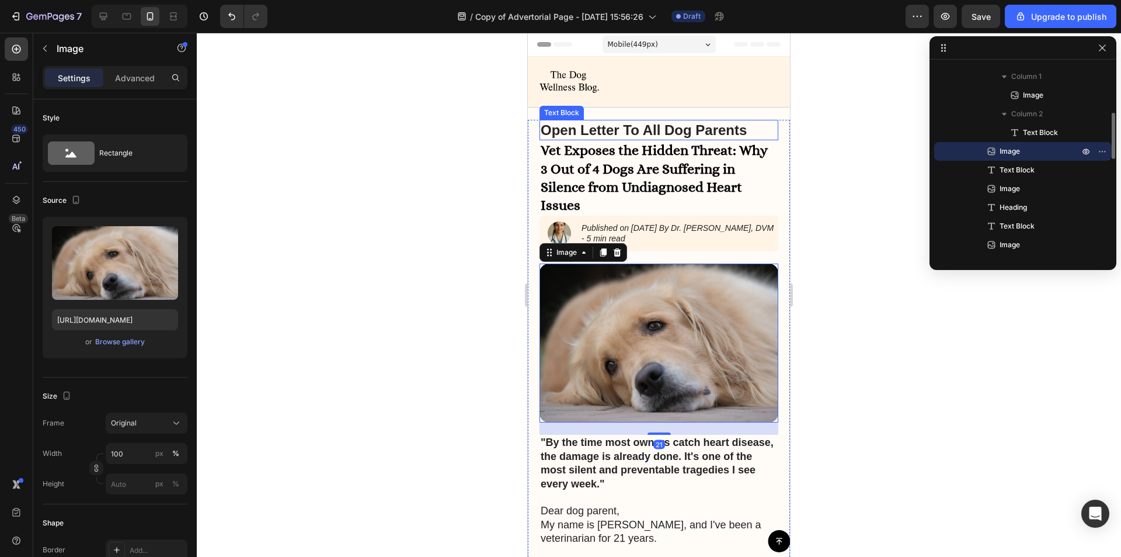
click at [683, 126] on strong "Open Letter To All Dog Parents" at bounding box center [644, 130] width 206 height 16
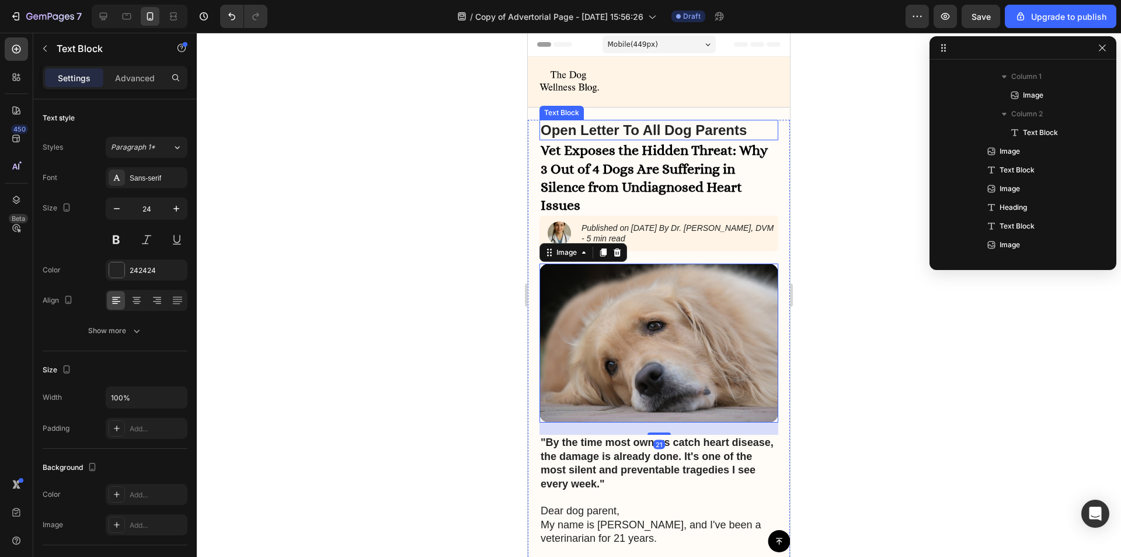
scroll to position [72, 0]
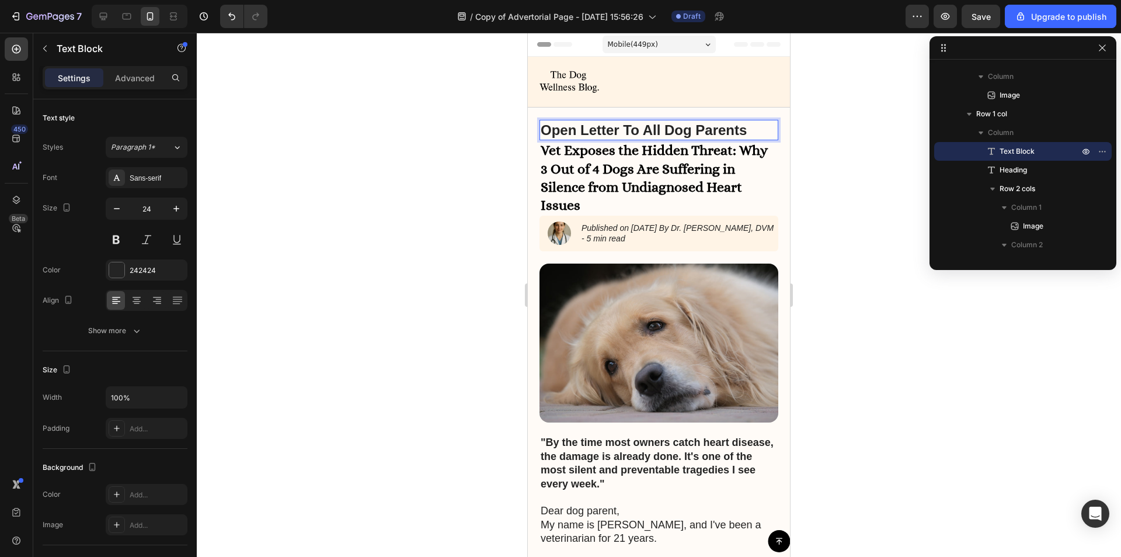
click at [749, 129] on p "Open Letter To All Dog Parents" at bounding box center [659, 130] width 237 height 18
click at [120, 204] on icon "button" at bounding box center [117, 209] width 12 height 12
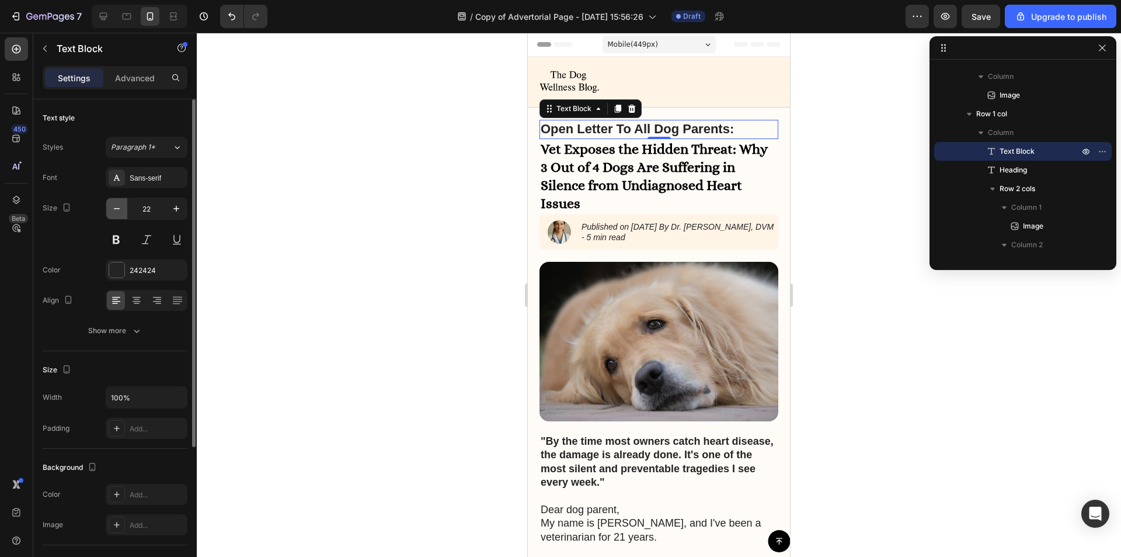
click at [120, 206] on icon "button" at bounding box center [117, 209] width 12 height 12
type input "20"
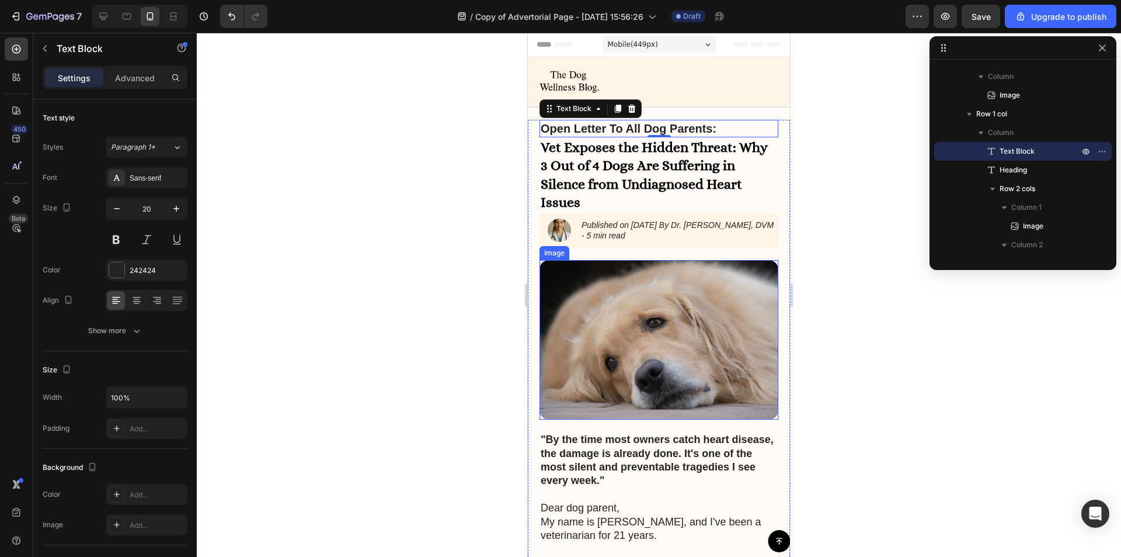
click at [753, 327] on img at bounding box center [659, 339] width 239 height 159
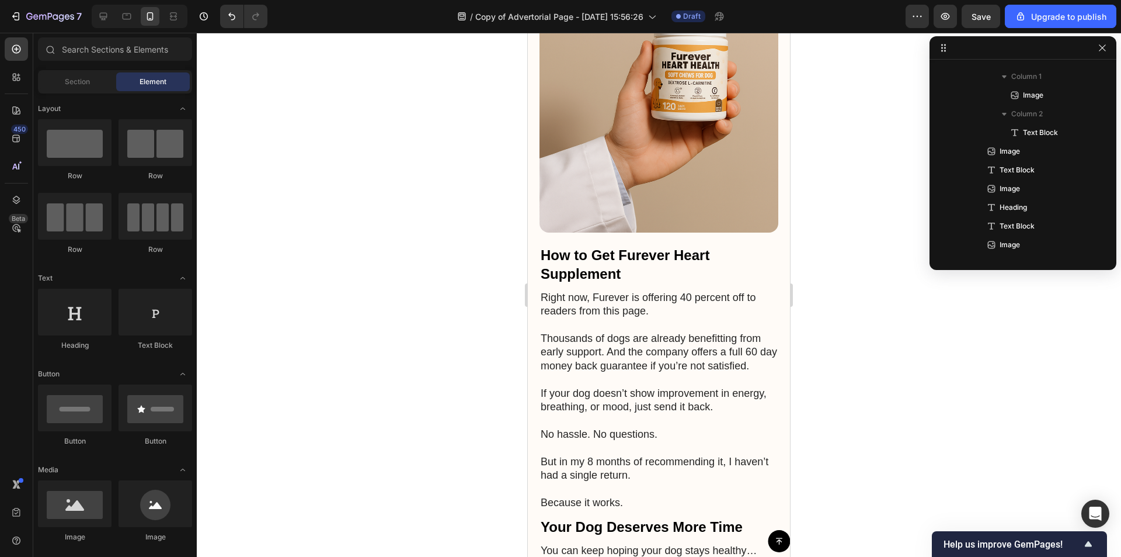
scroll to position [3609, 0]
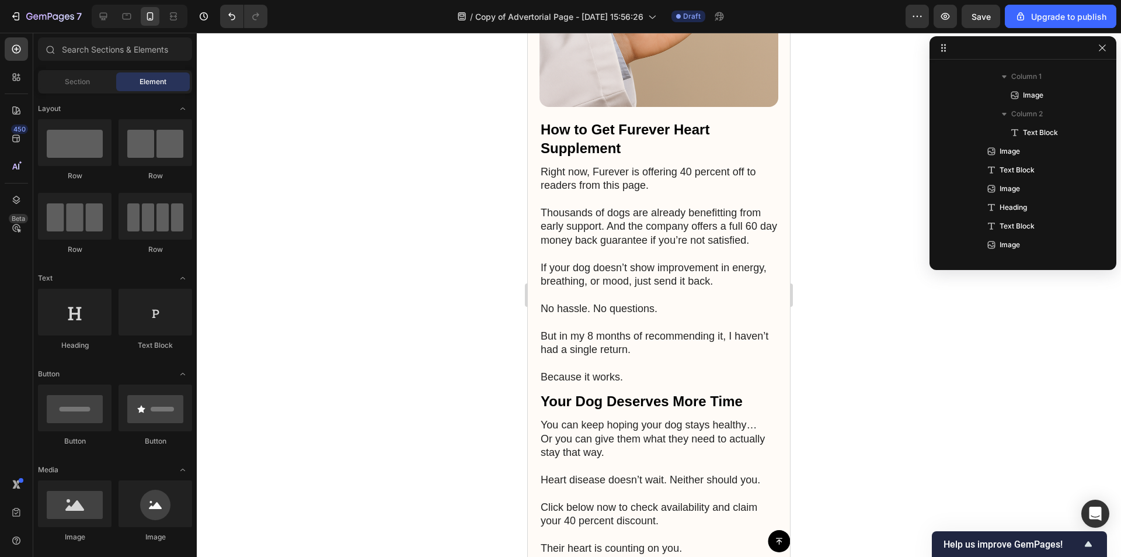
drag, startPoint x: 787, startPoint y: 127, endPoint x: 1370, endPoint y: 375, distance: 633.6
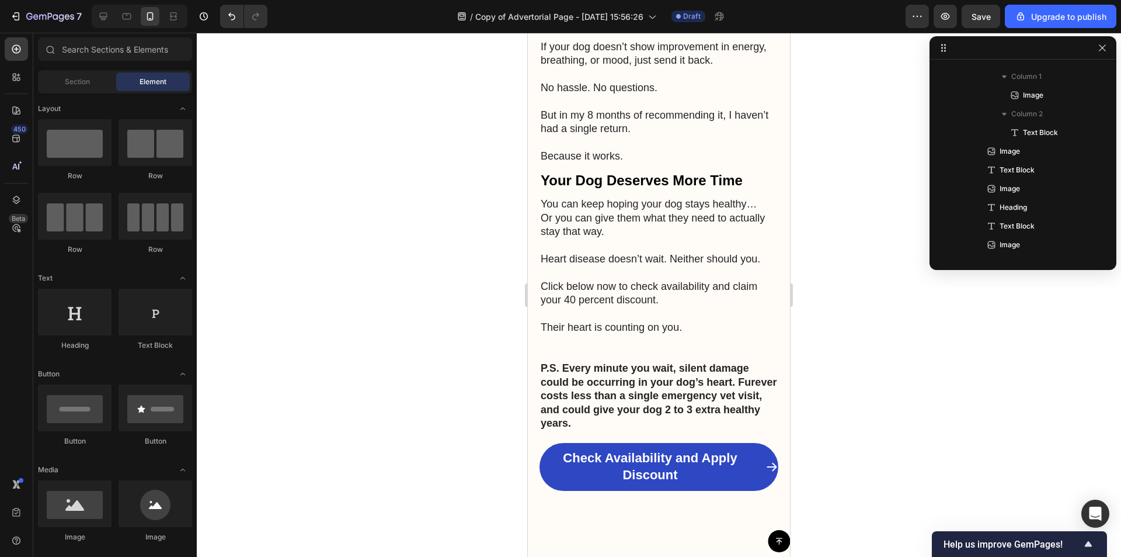
scroll to position [3869, 0]
